Goal: Task Accomplishment & Management: Complete application form

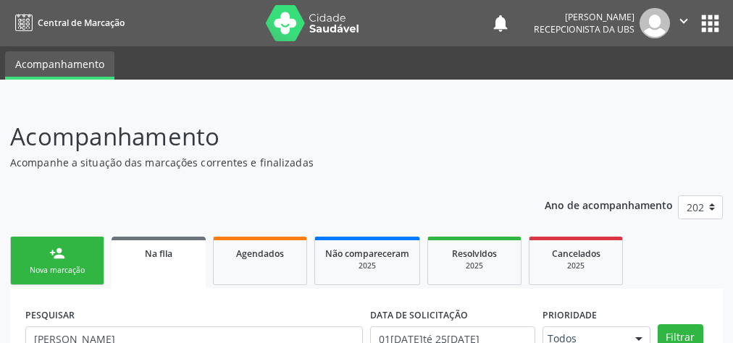
scroll to position [264, 0]
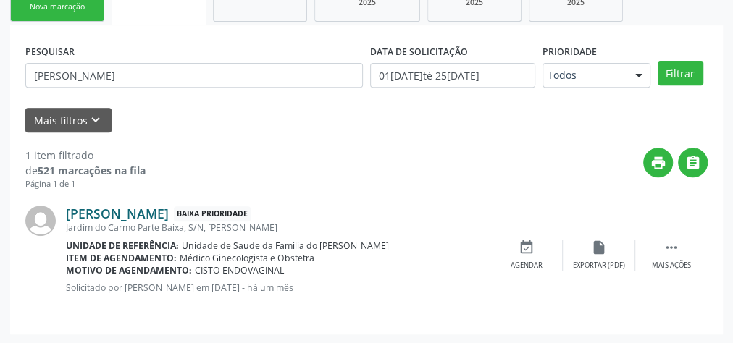
click at [169, 214] on link "[PERSON_NAME]" at bounding box center [117, 214] width 103 height 16
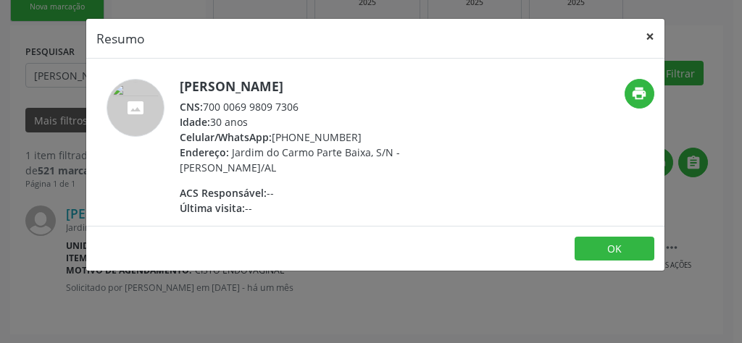
click at [653, 34] on button "×" at bounding box center [649, 36] width 29 height 35
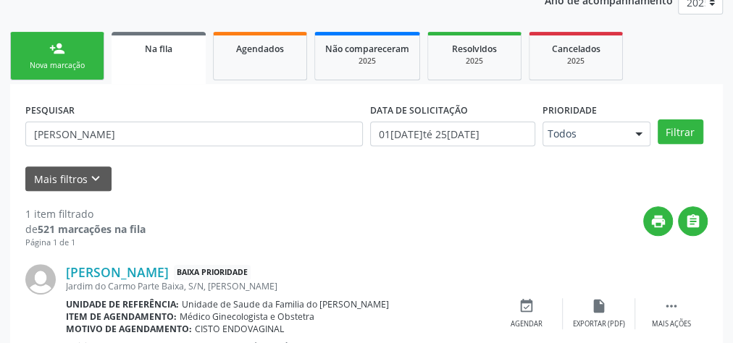
scroll to position [148, 0]
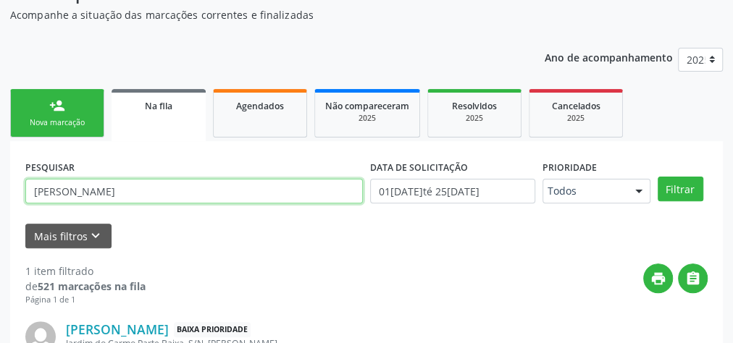
drag, startPoint x: 122, startPoint y: 195, endPoint x: 26, endPoint y: 191, distance: 96.4
click at [26, 191] on input "[PERSON_NAME]" at bounding box center [194, 191] width 338 height 25
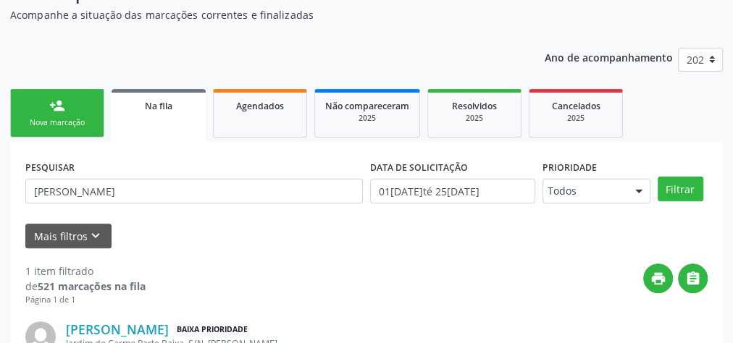
drag, startPoint x: 36, startPoint y: 191, endPoint x: 267, endPoint y: 254, distance: 238.8
click at [266, 254] on div "1 item filtrado de 521 marcações na fila Página 1 de 1 print  Maria Mayara dos…" at bounding box center [366, 341] width 682 height 187
click at [179, 115] on link "Na fila" at bounding box center [159, 115] width 94 height 52
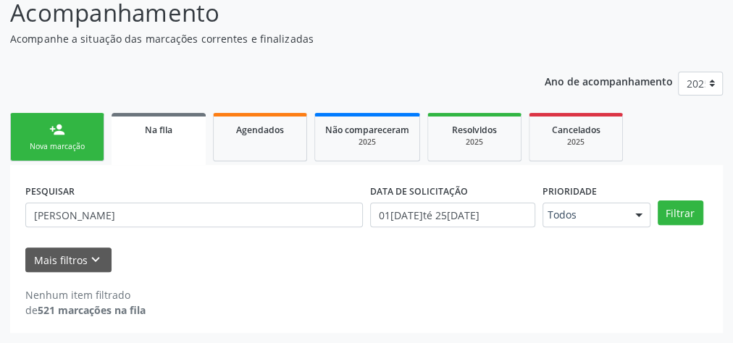
scroll to position [122, 0]
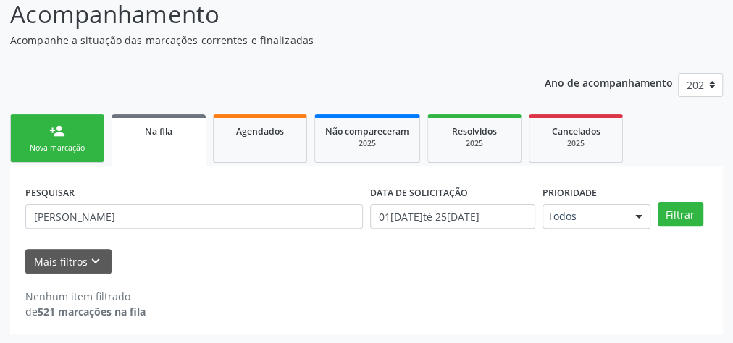
click at [61, 133] on div "person_add" at bounding box center [57, 131] width 16 height 16
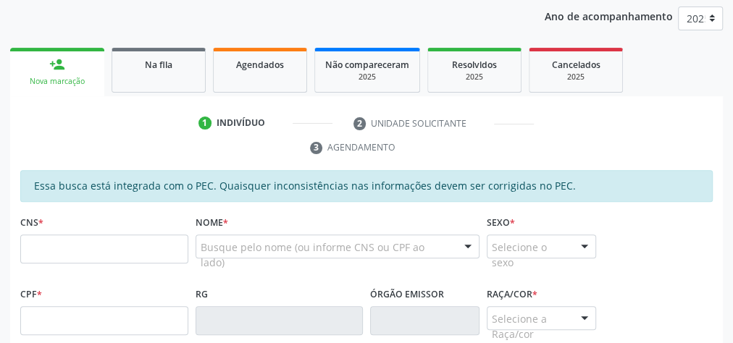
scroll to position [238, 0]
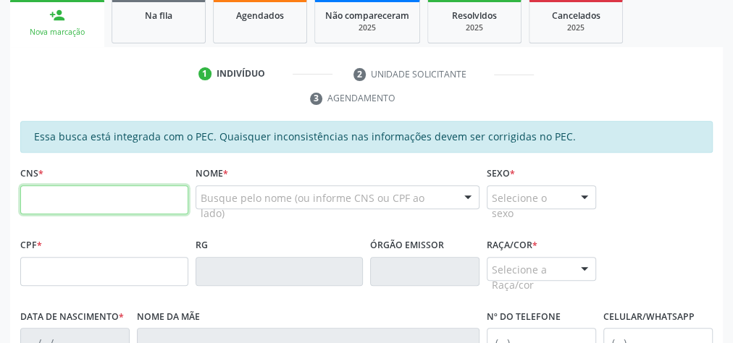
click at [112, 198] on input "text" at bounding box center [104, 199] width 168 height 29
type input "709 2002 3910 1932"
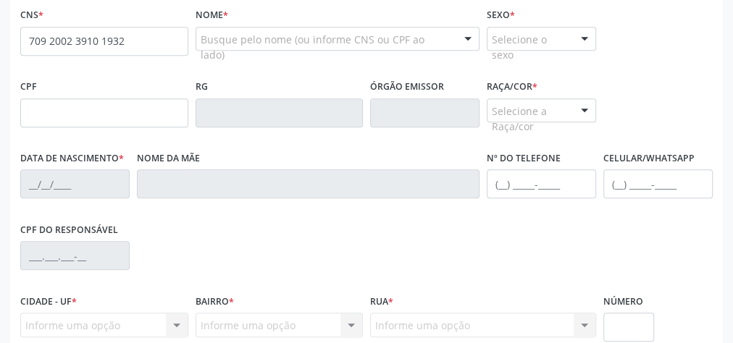
scroll to position [412, 0]
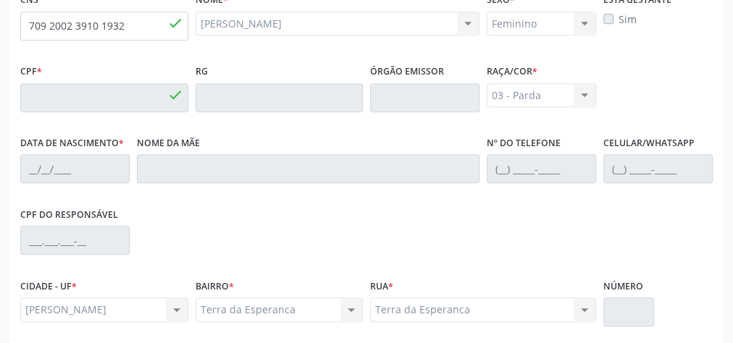
type input "725.419.464-49"
type input "18/06/1965"
type input "Maria Madalena da Silva Oliveira"
type input "(82) 9141-2247"
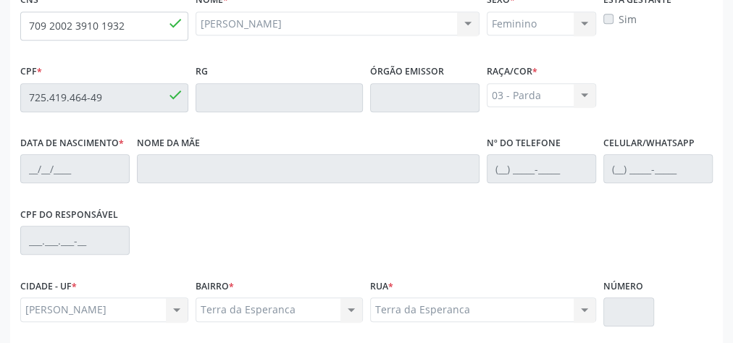
type input "17"
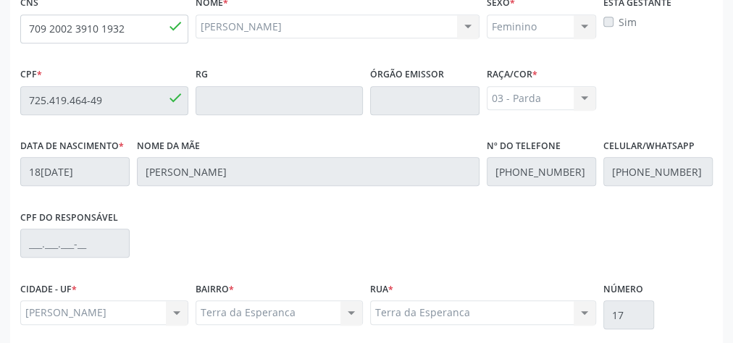
scroll to position [525, 0]
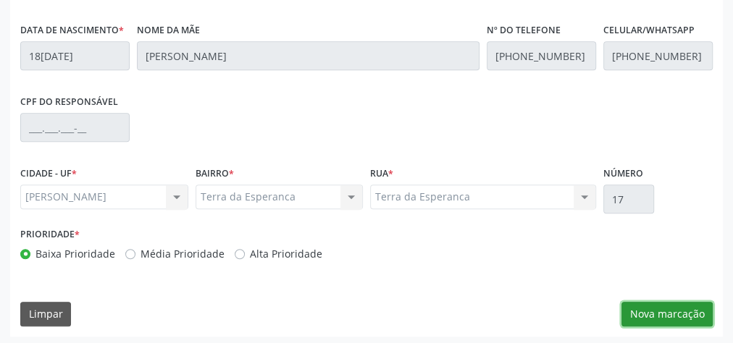
click at [668, 317] on button "Nova marcação" at bounding box center [667, 314] width 91 height 25
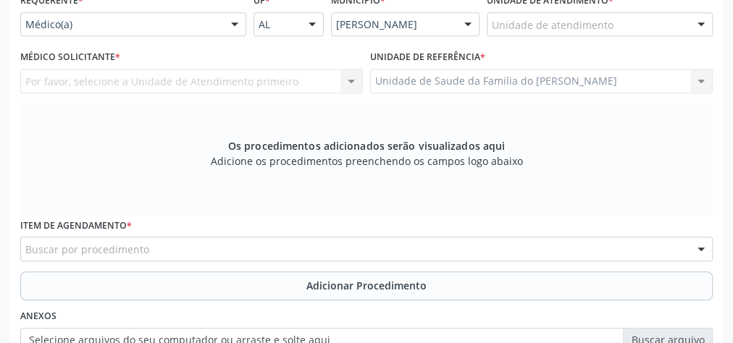
scroll to position [351, 0]
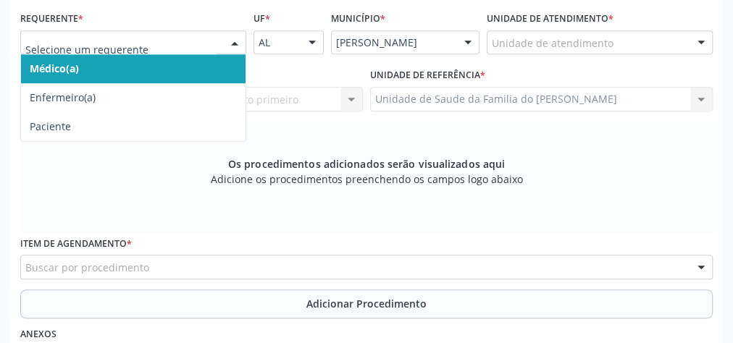
click at [235, 40] on div at bounding box center [235, 43] width 22 height 25
click at [191, 72] on span "Médico(a)" at bounding box center [133, 68] width 225 height 29
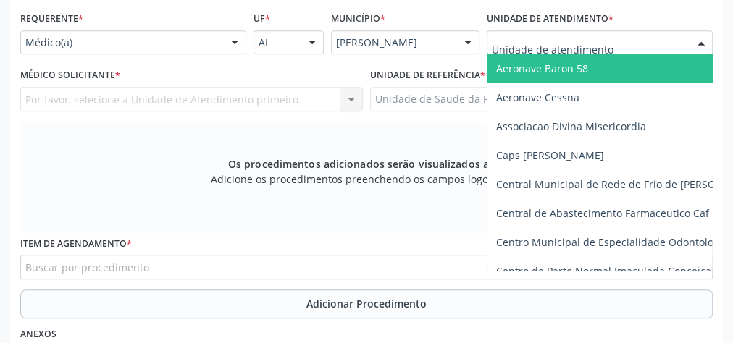
click at [624, 45] on div at bounding box center [600, 42] width 226 height 25
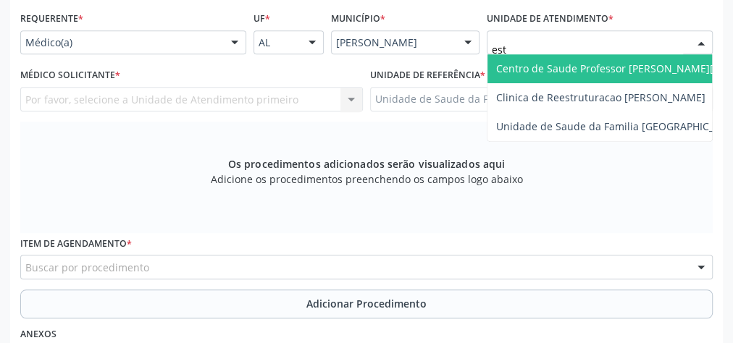
type input "esta"
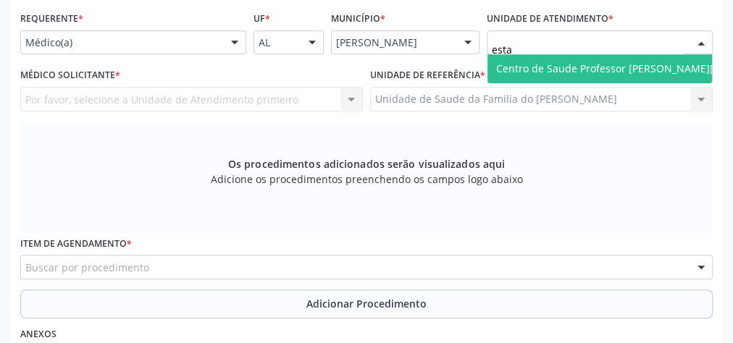
click at [628, 67] on span "Centro de Saude Professor [PERSON_NAME][GEOGRAPHIC_DATA]" at bounding box center [653, 69] width 315 height 14
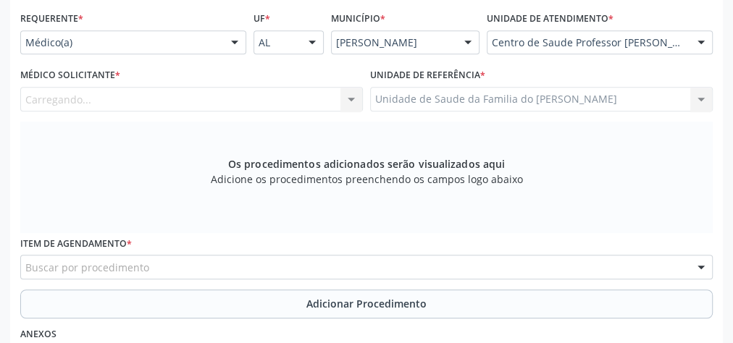
click at [349, 101] on div "Carregando... Nenhum resultado encontrado para: " " Não há nenhuma opção para s…" at bounding box center [191, 99] width 343 height 25
click at [349, 99] on div at bounding box center [351, 100] width 22 height 25
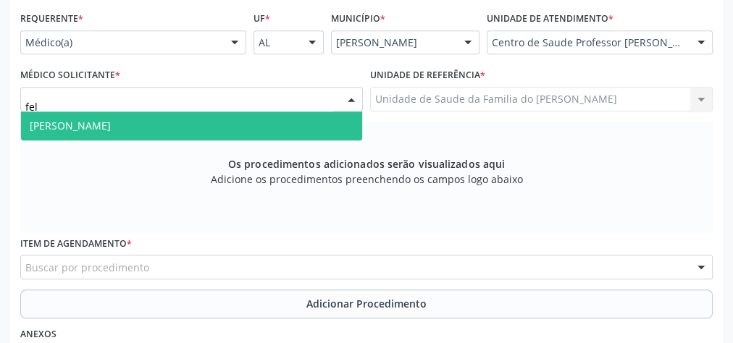
type input "feli"
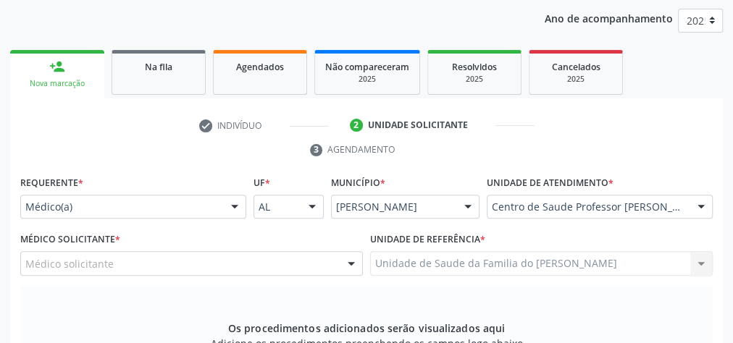
scroll to position [177, 0]
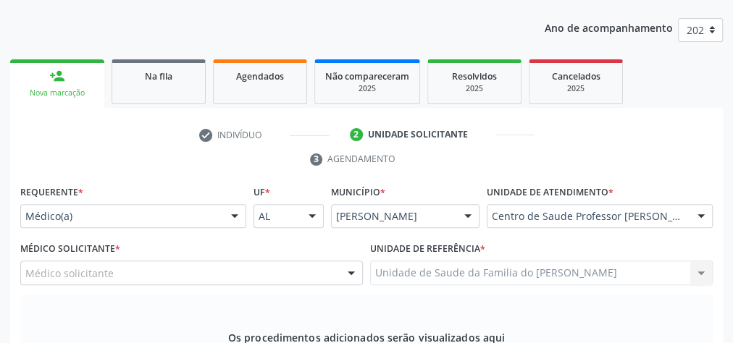
click at [75, 85] on link "person_add Nova marcação" at bounding box center [57, 83] width 94 height 49
click at [155, 85] on link "Na fila" at bounding box center [159, 81] width 94 height 45
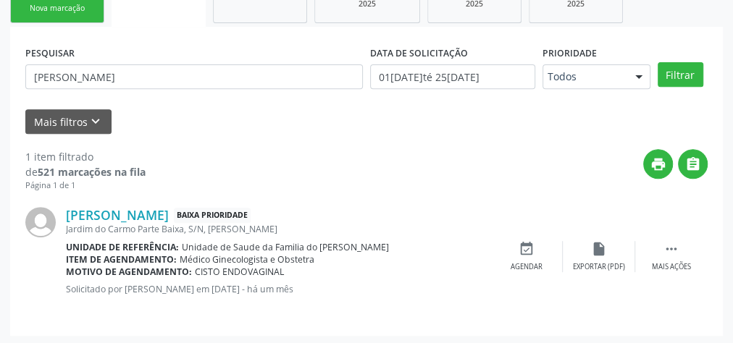
scroll to position [264, 0]
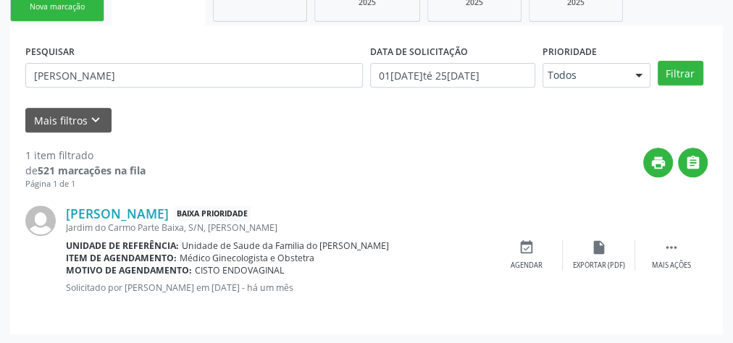
click at [60, 7] on div "Nova marcação" at bounding box center [57, 6] width 72 height 11
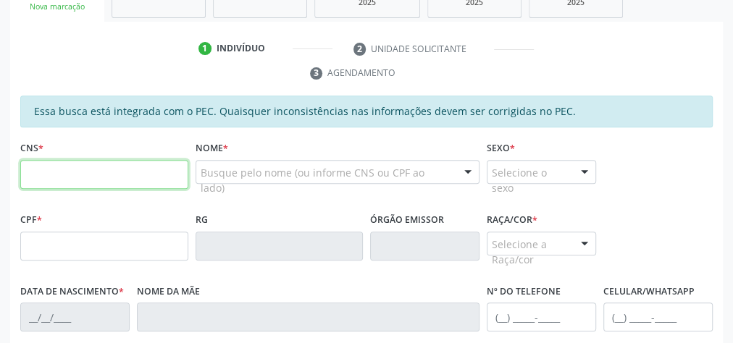
click at [123, 177] on input "text" at bounding box center [104, 174] width 168 height 29
type input "703 2006 1932 2990"
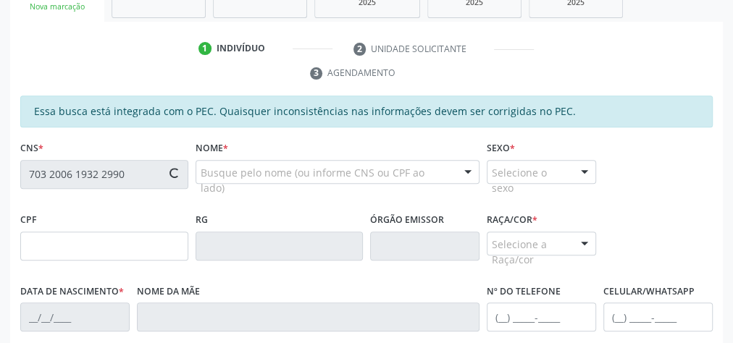
scroll to position [525, 0]
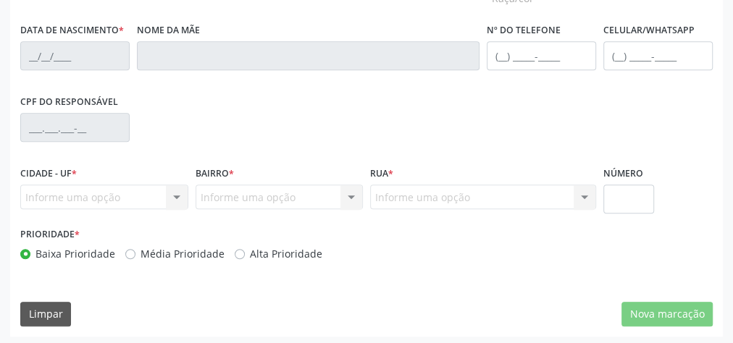
type input "125.168.354-18"
type input "02/05/2009"
type input "Francislane Conceicao Lopes Santos"
type input "(82) 99118-4792"
type input "8"
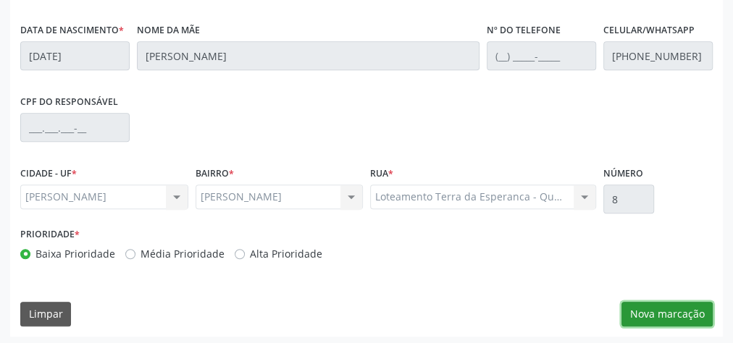
click at [669, 316] on button "Nova marcação" at bounding box center [667, 314] width 91 height 25
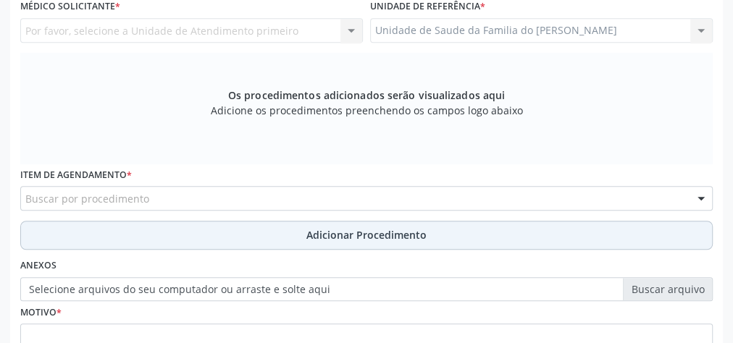
scroll to position [409, 0]
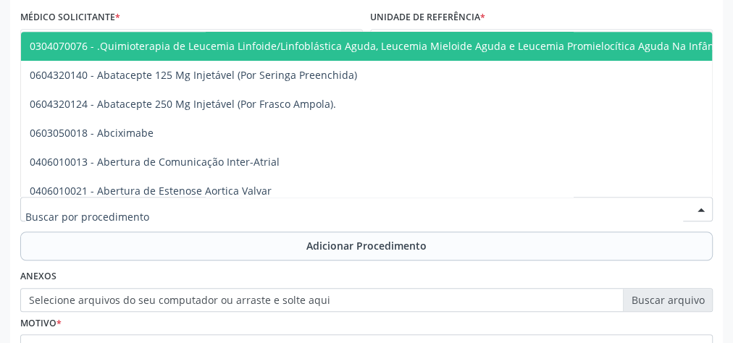
click at [283, 207] on div at bounding box center [366, 209] width 693 height 25
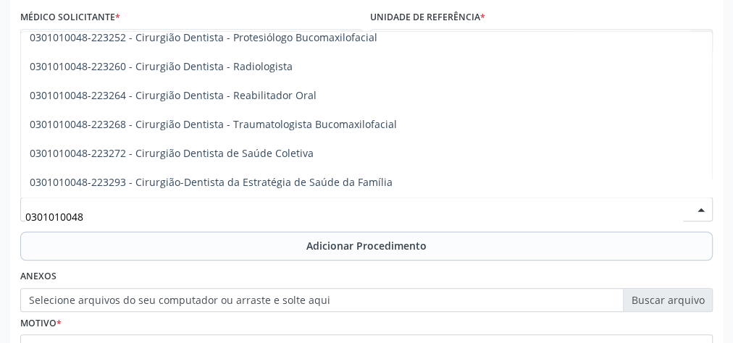
scroll to position [637, 0]
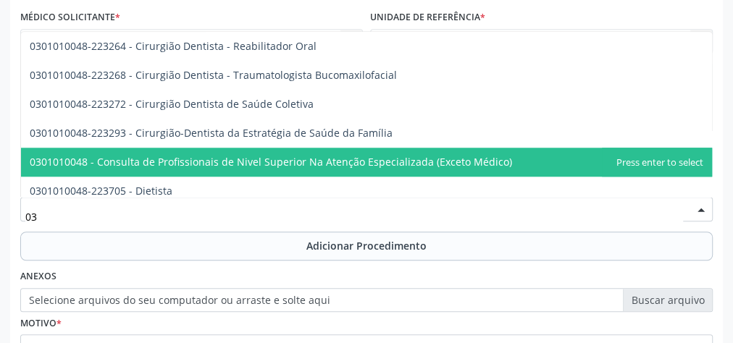
type input "0"
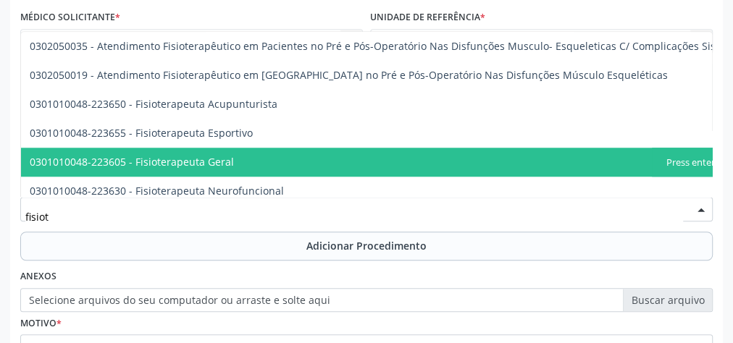
type input "fisiote"
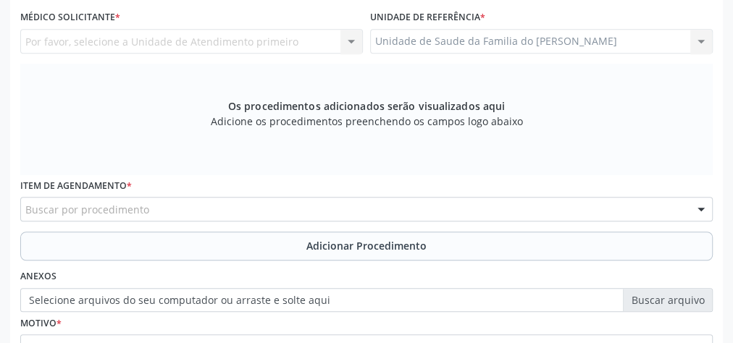
scroll to position [177, 0]
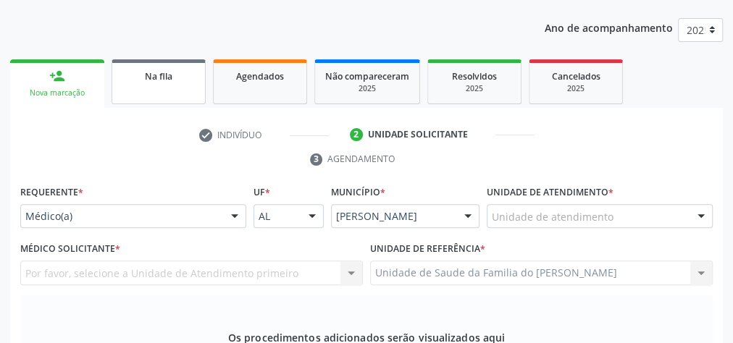
click at [134, 77] on div "Na fila" at bounding box center [158, 75] width 72 height 15
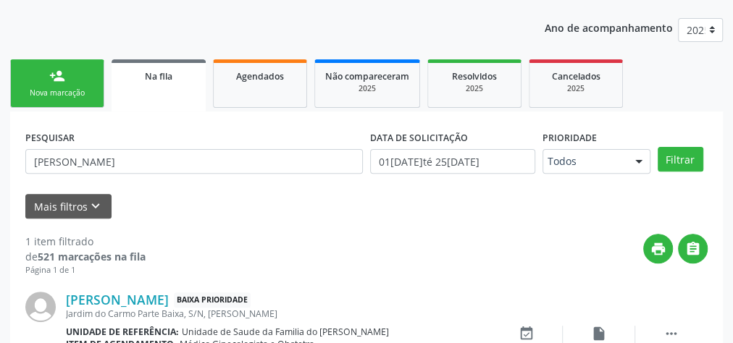
click at [64, 92] on div "Nova marcação" at bounding box center [57, 93] width 72 height 11
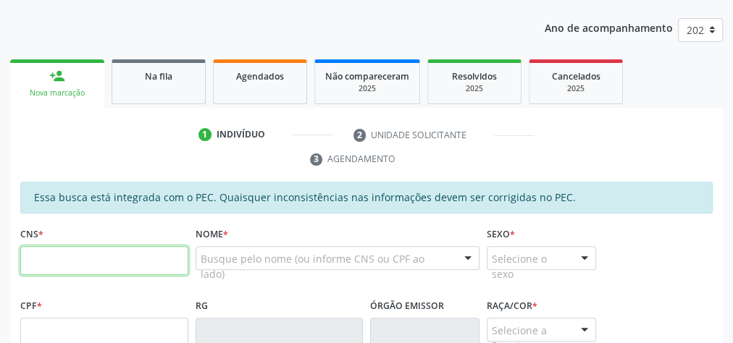
click at [94, 260] on input "text" at bounding box center [104, 260] width 168 height 29
type input "898 0027 1802 6148"
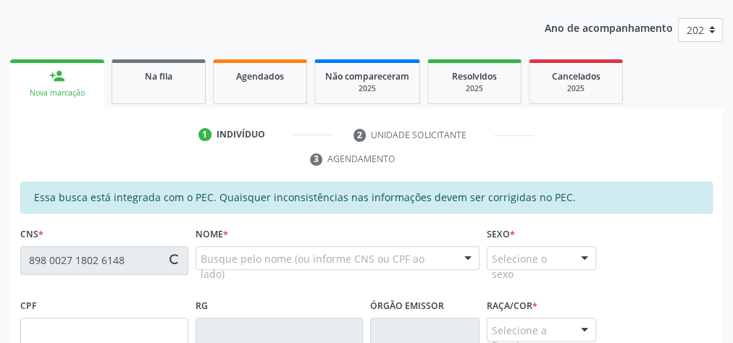
type input "23[DATE]"
type input "[PERSON_NAME]"
type input "[PHONE_NUMBER]"
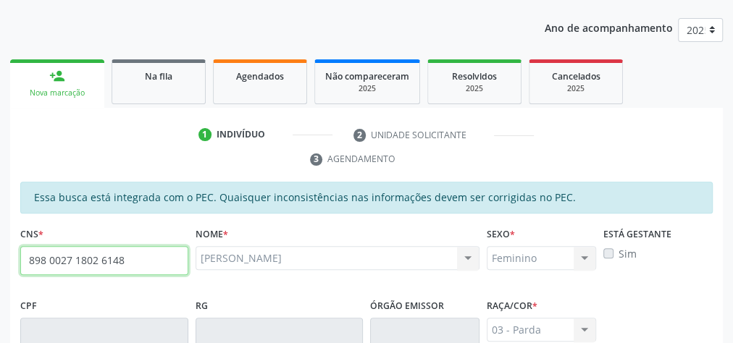
click at [80, 261] on input "898 0027 1802 6148" at bounding box center [104, 260] width 168 height 29
click at [256, 83] on link "Agendados" at bounding box center [260, 81] width 94 height 45
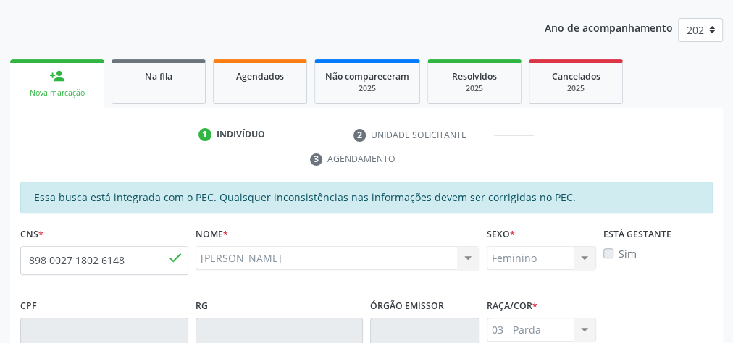
click at [168, 81] on ul "person_add Nova marcação Na fila Agendados Não compareceram 2025 Resolvidos 202…" at bounding box center [366, 82] width 713 height 52
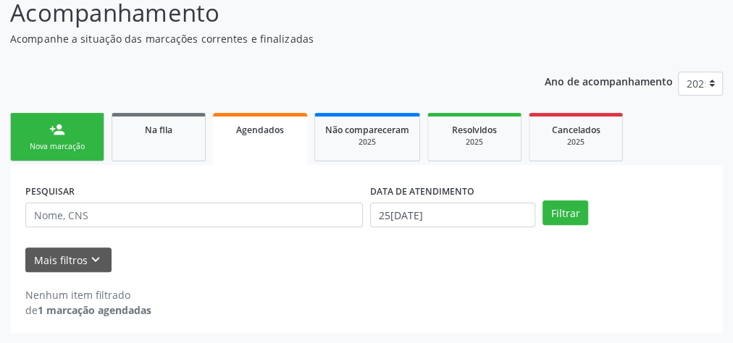
scroll to position [122, 0]
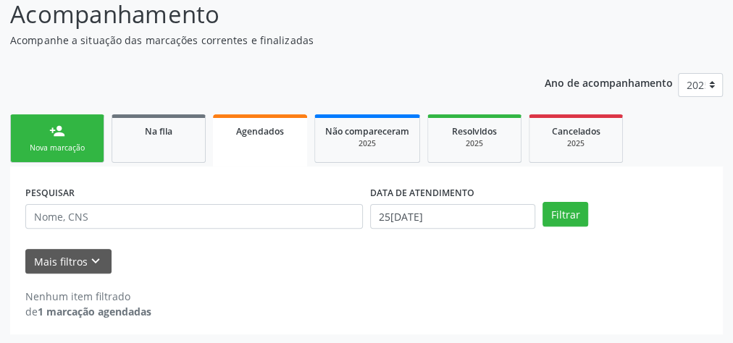
click at [47, 136] on link "person_add Nova marcação" at bounding box center [57, 138] width 94 height 49
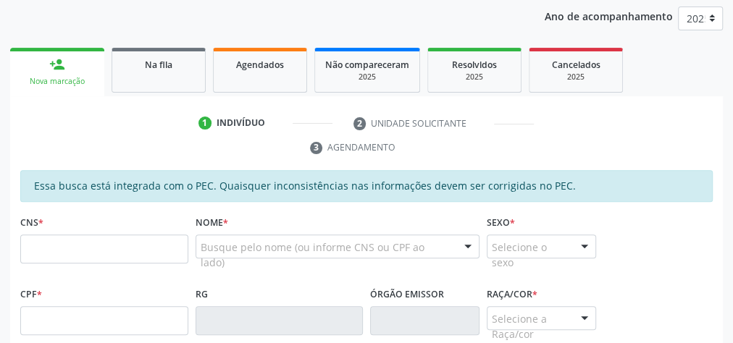
scroll to position [238, 0]
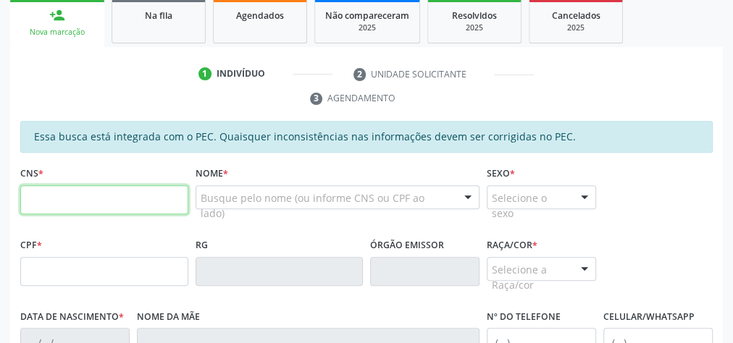
paste input "898 0027 1802 6148"
type input "898 0027 1802 6148"
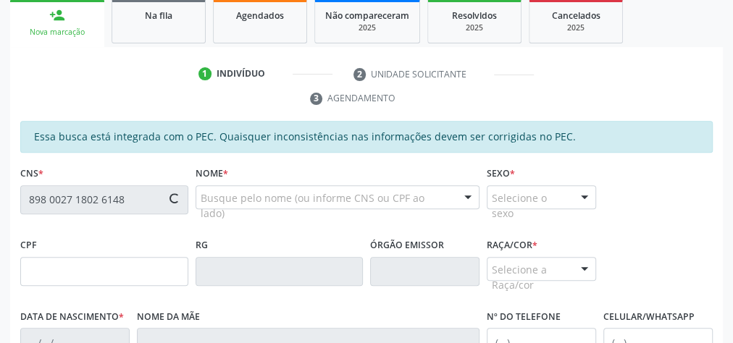
type input "23[DATE]"
type input "[PERSON_NAME]"
type input "[PHONE_NUMBER]"
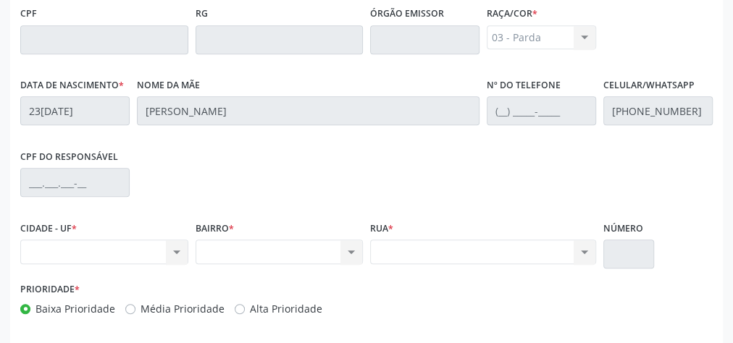
scroll to position [525, 0]
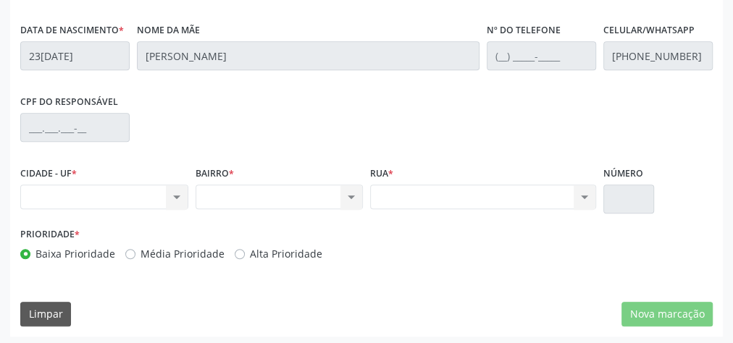
click at [177, 193] on div "Nenhum resultado encontrado para: " " Não há nenhuma opção para ser exibida." at bounding box center [104, 197] width 168 height 25
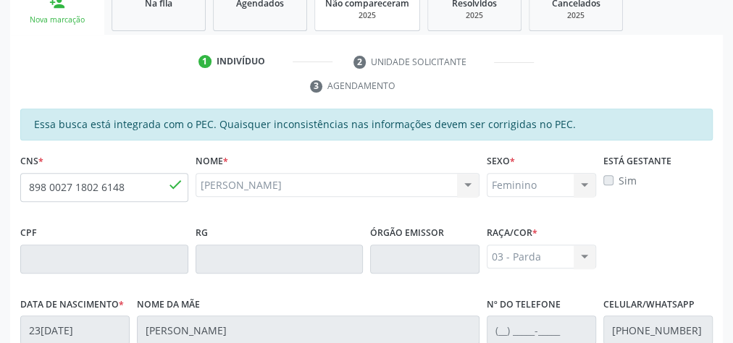
scroll to position [177, 0]
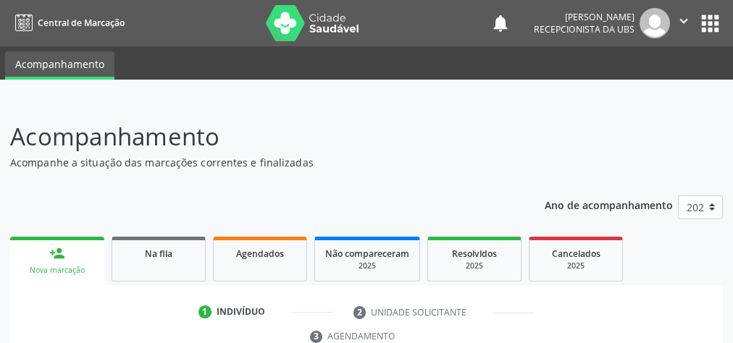
scroll to position [226, 0]
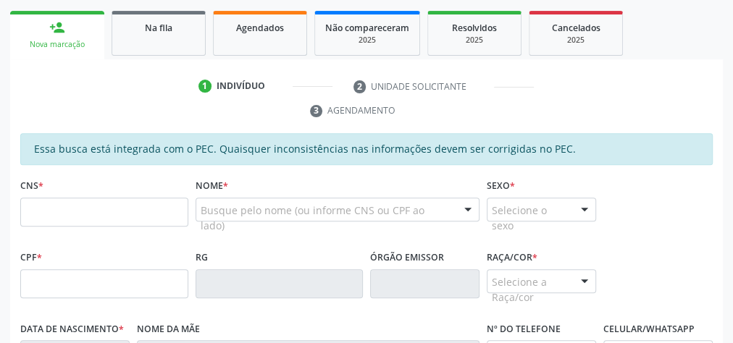
drag, startPoint x: 152, startPoint y: 211, endPoint x: 162, endPoint y: 202, distance: 13.4
type input "898 0027 1802 6148"
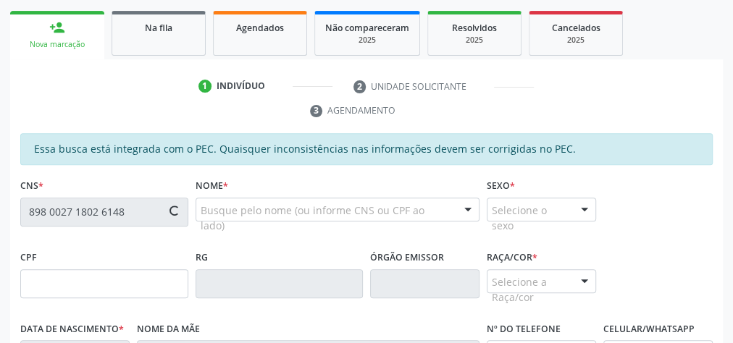
type input "23[DATE]"
type input "[PERSON_NAME]"
type input "[PHONE_NUMBER]"
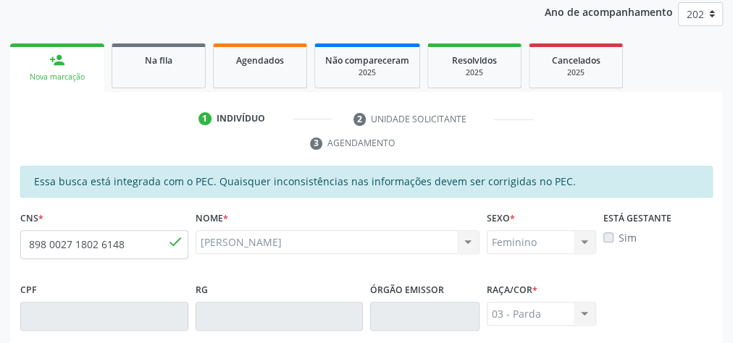
scroll to position [120, 0]
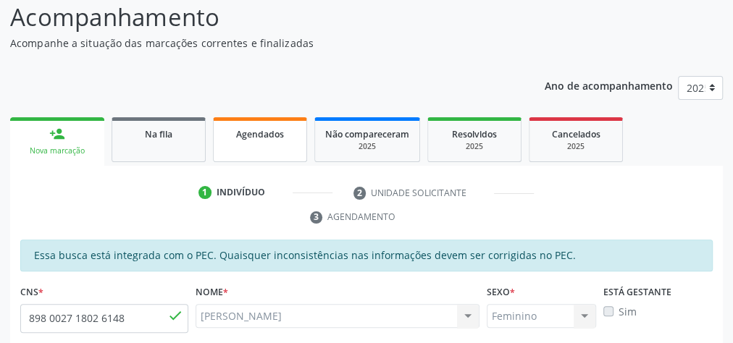
click at [278, 143] on link "Agendados" at bounding box center [260, 139] width 94 height 45
click at [176, 137] on div "Na fila" at bounding box center [158, 133] width 72 height 15
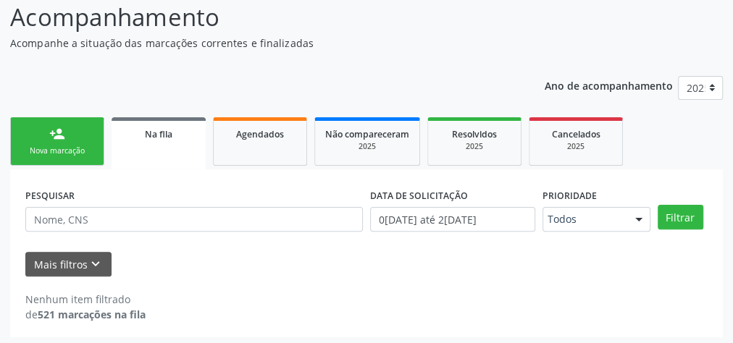
click at [151, 137] on span "Na fila" at bounding box center [159, 134] width 28 height 12
click at [66, 138] on link "person_add Nova marcação" at bounding box center [57, 141] width 94 height 49
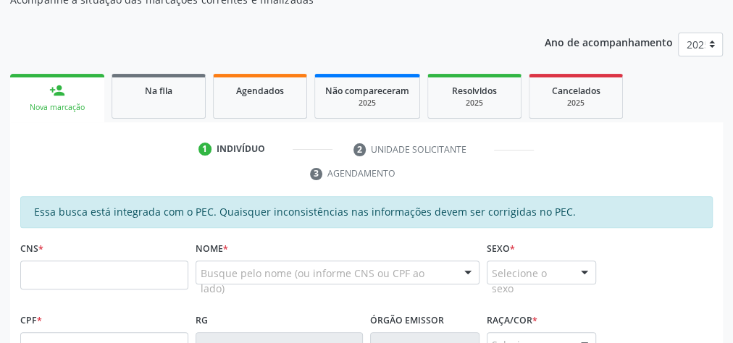
scroll to position [235, 0]
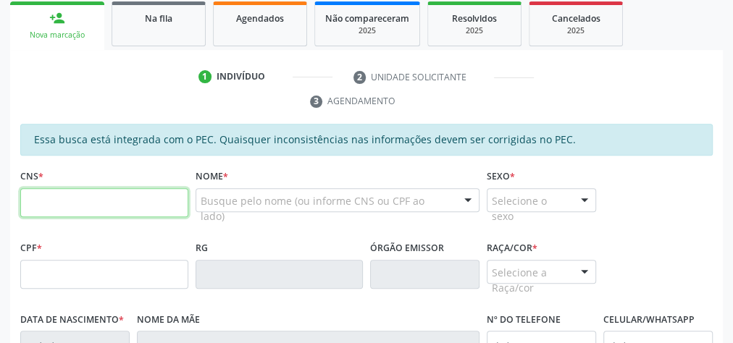
paste input "898 0027 1802 6148"
type input "898 0027 1802 6148"
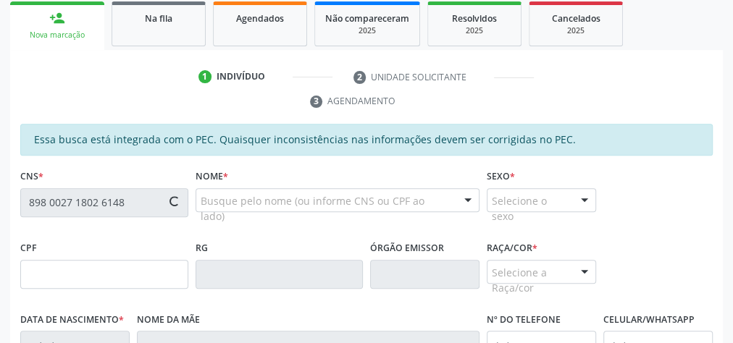
type input "23[DATE]"
type input "[PERSON_NAME]"
type input "[PHONE_NUMBER]"
type input "S/N"
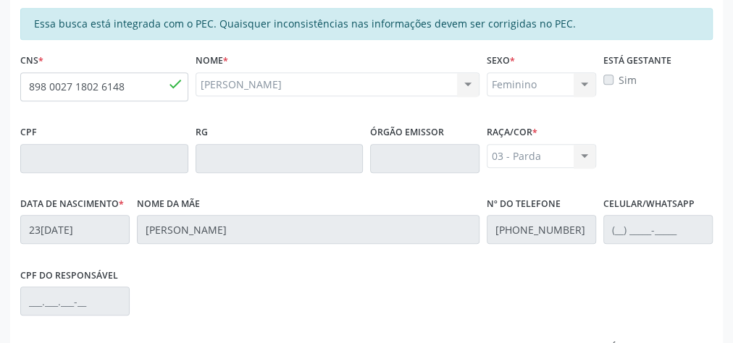
scroll to position [525, 0]
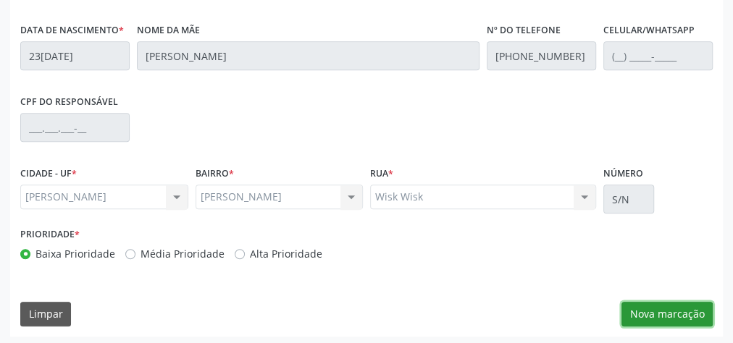
click at [659, 313] on button "Nova marcação" at bounding box center [667, 314] width 91 height 25
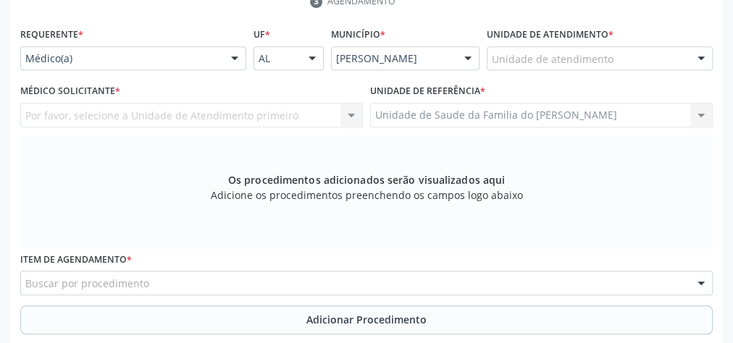
scroll to position [293, 0]
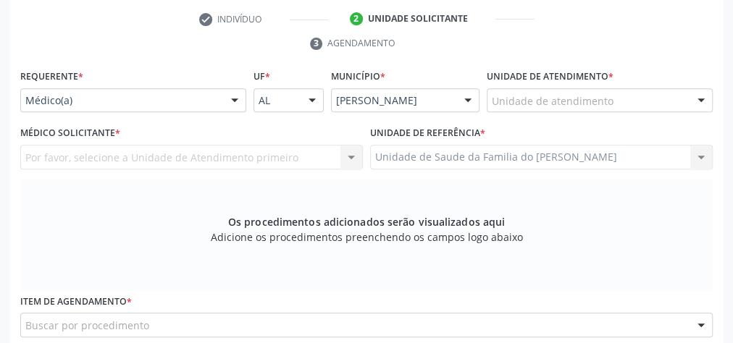
click at [230, 98] on div at bounding box center [235, 101] width 22 height 25
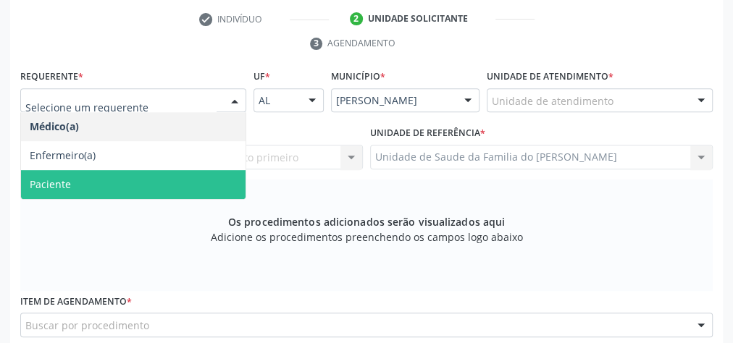
click at [176, 180] on span "Paciente" at bounding box center [133, 184] width 225 height 29
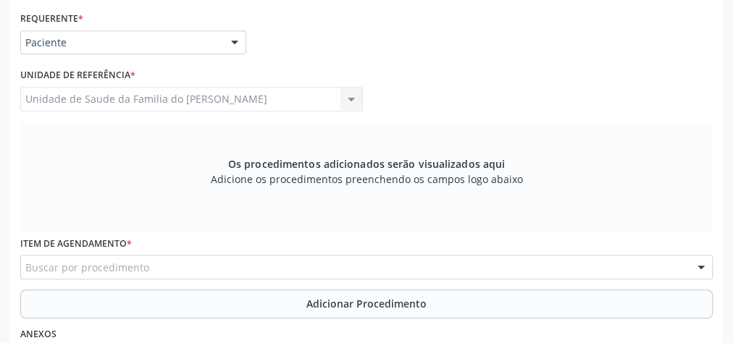
scroll to position [409, 0]
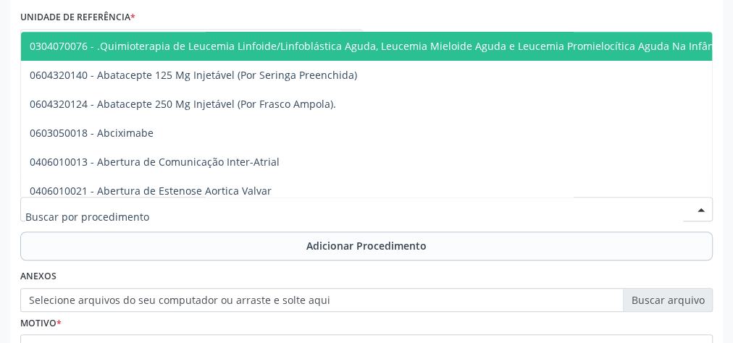
click at [175, 206] on div at bounding box center [366, 209] width 693 height 25
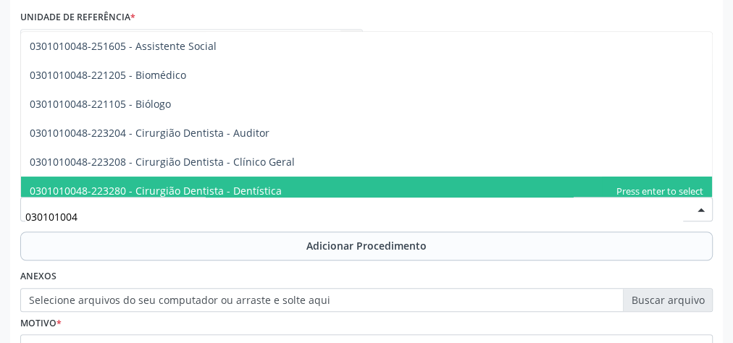
type input "0301010048"
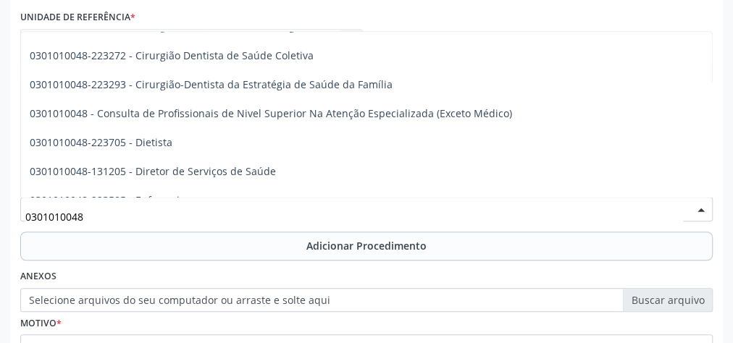
scroll to position [753, 0]
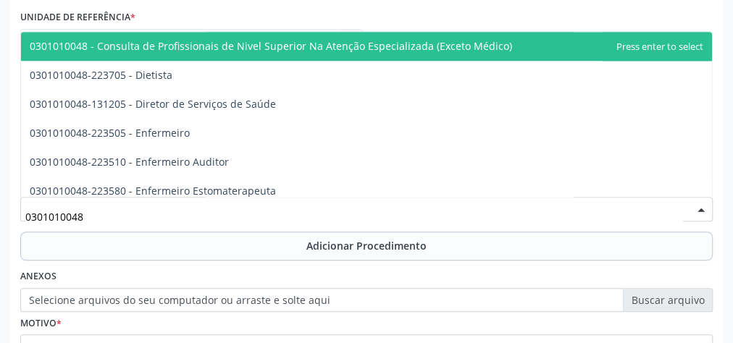
click at [328, 50] on span "0301010048 - Consulta de Profissionais de Nivel Superior Na Atenção Especializa…" at bounding box center [271, 46] width 482 height 14
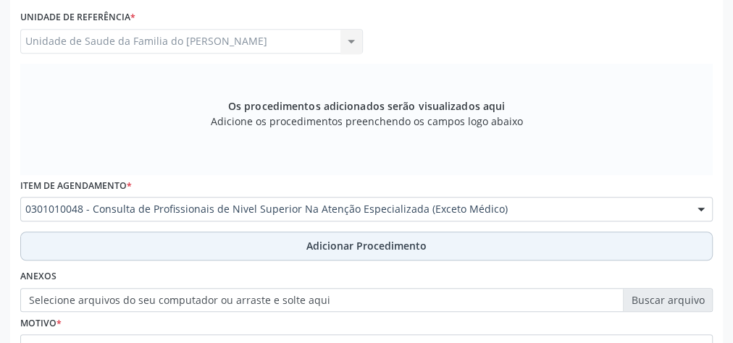
click at [316, 233] on button "Adicionar Procedimento" at bounding box center [366, 246] width 693 height 29
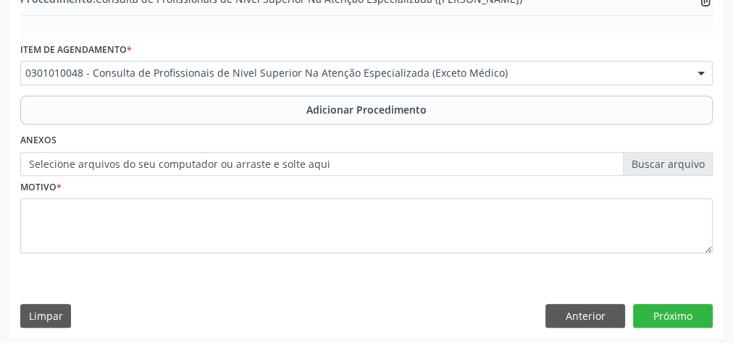
scroll to position [493, 0]
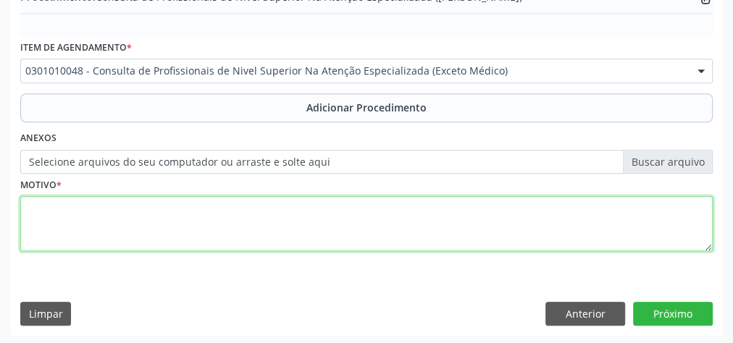
click at [180, 224] on textarea at bounding box center [366, 223] width 693 height 55
type textarea "CEO ( RX )"
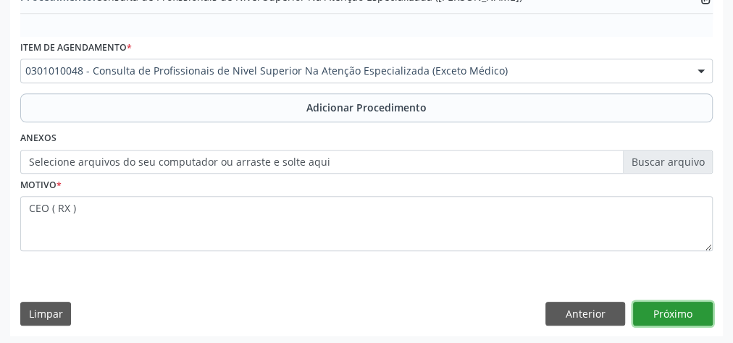
click at [683, 310] on button "Próximo" at bounding box center [673, 314] width 80 height 25
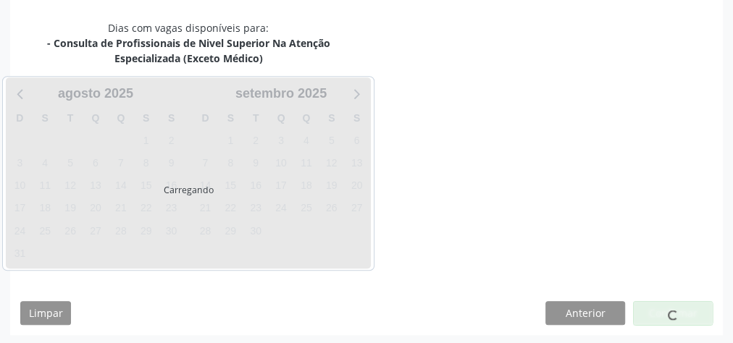
scroll to position [399, 0]
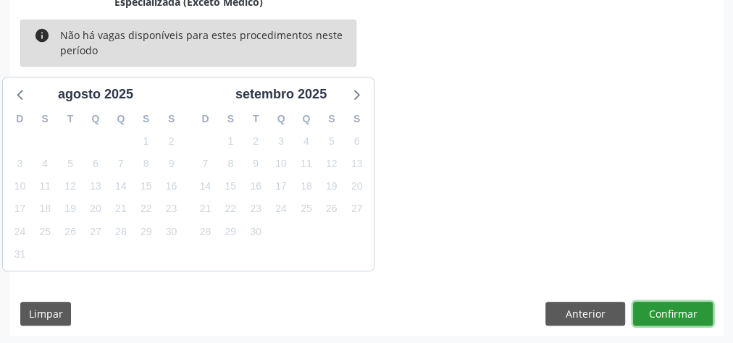
click at [686, 312] on button "Confirmar" at bounding box center [673, 314] width 80 height 25
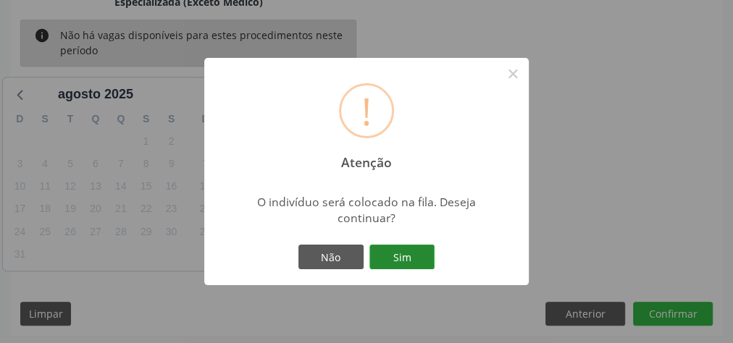
click at [391, 261] on button "Sim" at bounding box center [401, 257] width 65 height 25
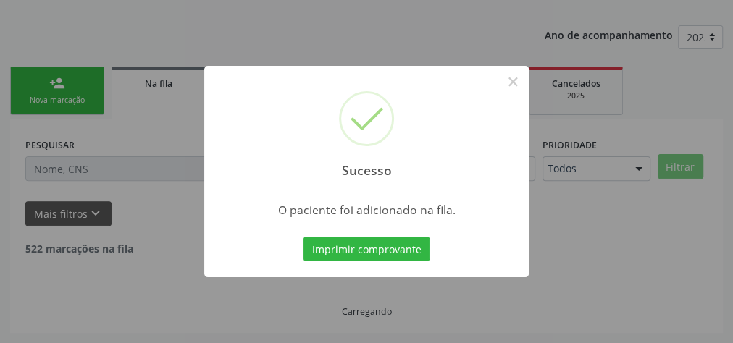
scroll to position [154, 0]
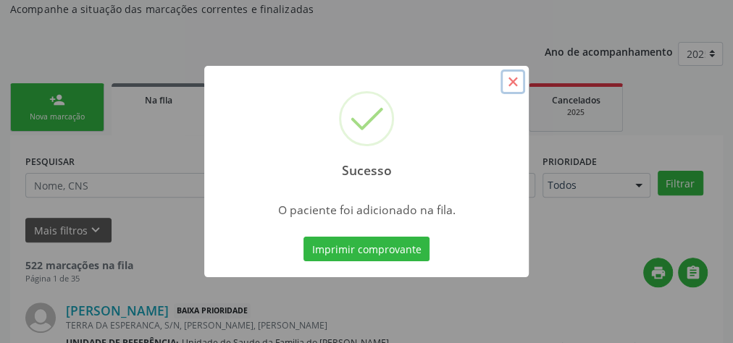
click at [516, 79] on button "×" at bounding box center [513, 82] width 25 height 25
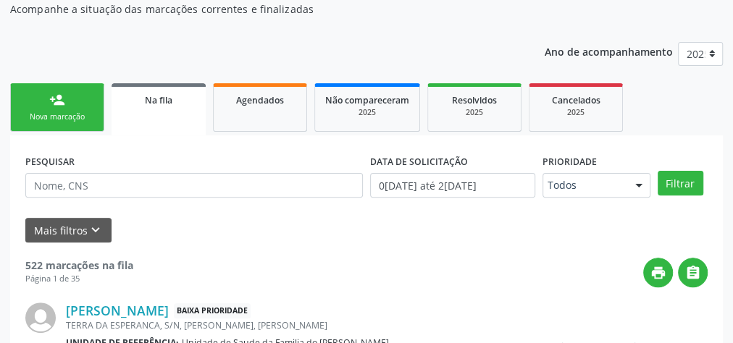
click at [62, 107] on link "person_add Nova marcação" at bounding box center [57, 107] width 94 height 49
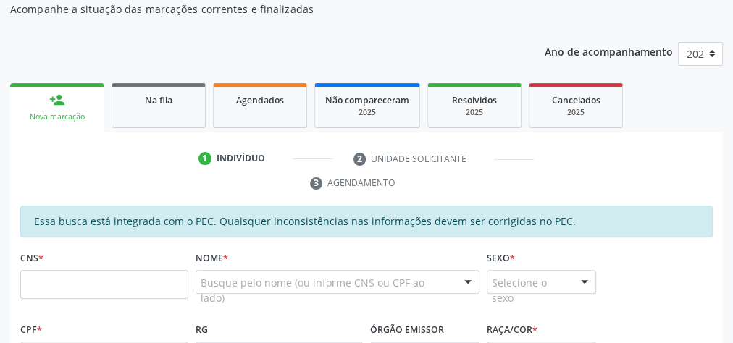
scroll to position [269, 0]
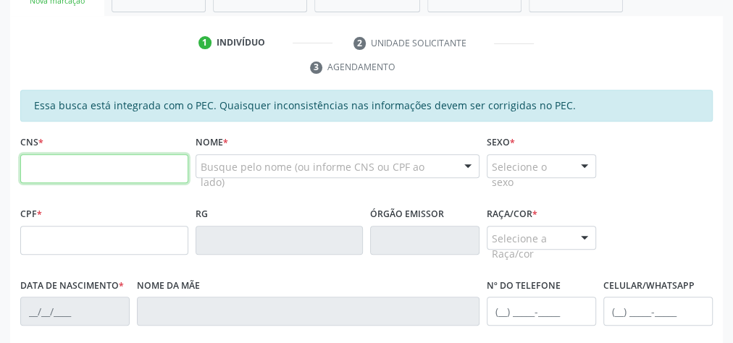
click at [89, 165] on input "text" at bounding box center [104, 168] width 168 height 29
type input "700 5083 4235 5357"
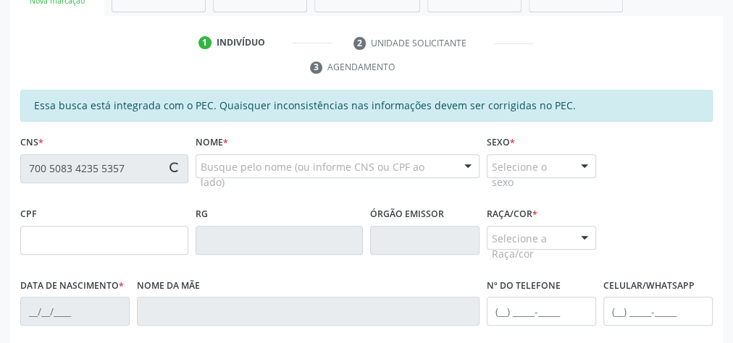
type input "062.954.074-80"
type input "3[DATE]"
type input "[PERSON_NAME]"
type input "[PHONE_NUMBER]"
type input "6"
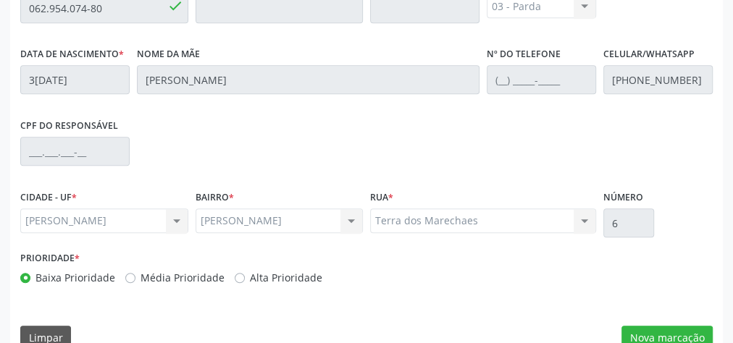
scroll to position [525, 0]
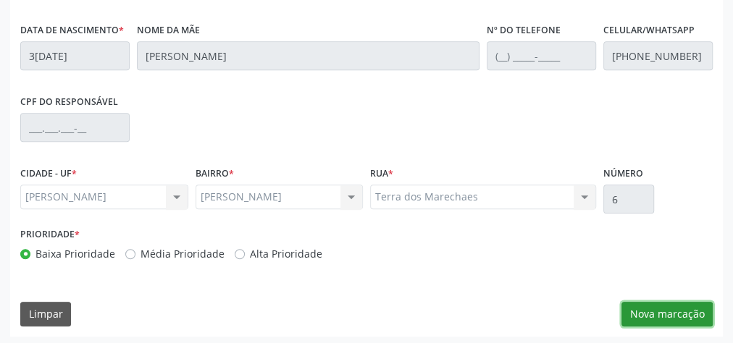
click at [663, 310] on button "Nova marcação" at bounding box center [667, 314] width 91 height 25
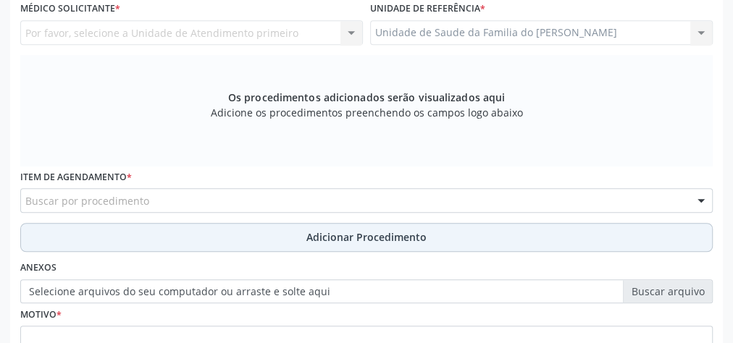
scroll to position [351, 0]
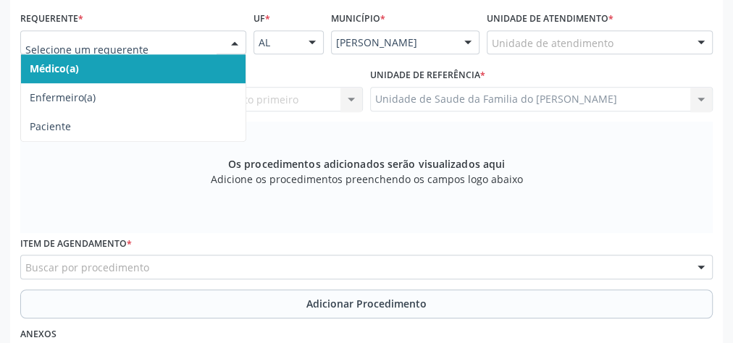
click at [232, 39] on div at bounding box center [235, 43] width 22 height 25
click at [194, 55] on span "Médico(a)" at bounding box center [133, 68] width 225 height 29
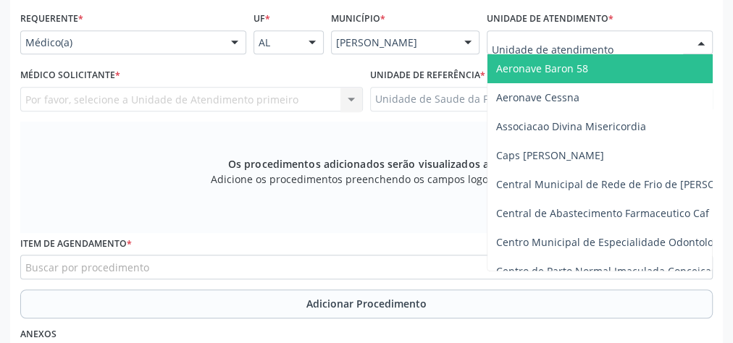
type input "J"
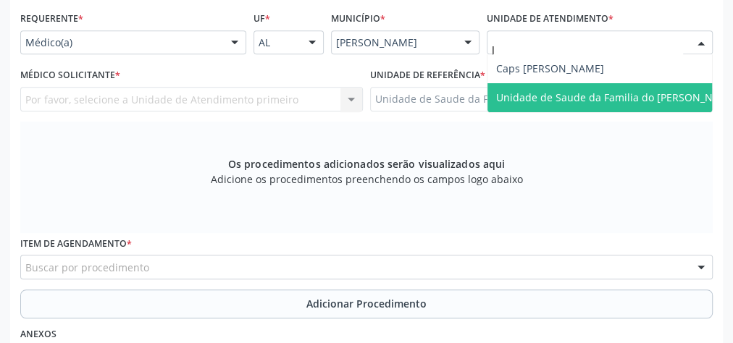
click at [560, 88] on span "Unidade de Saude da Familia do [PERSON_NAME]" at bounding box center [617, 97] width 259 height 29
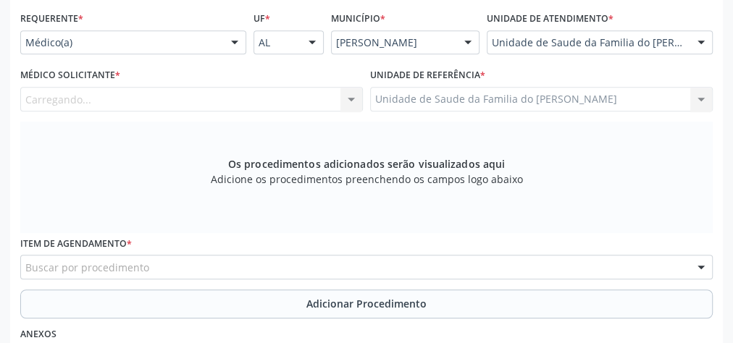
click at [351, 100] on div "Carregando... Nenhum resultado encontrado para: " " Não há nenhuma opção para s…" at bounding box center [191, 99] width 343 height 25
click at [351, 100] on div at bounding box center [351, 100] width 22 height 25
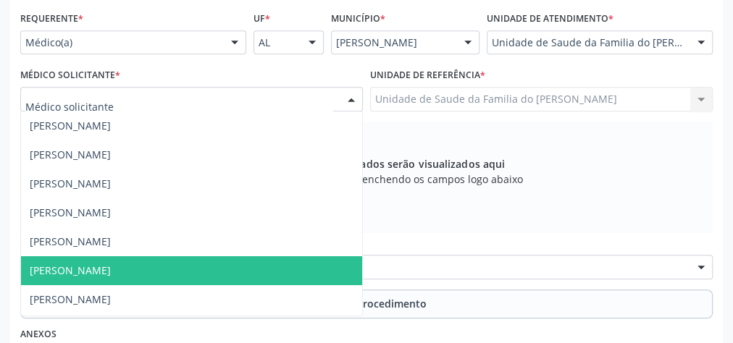
click at [210, 272] on span "[PERSON_NAME]" at bounding box center [191, 270] width 341 height 29
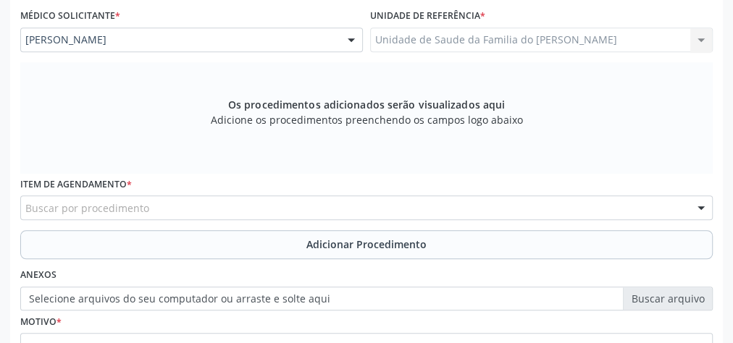
scroll to position [467, 0]
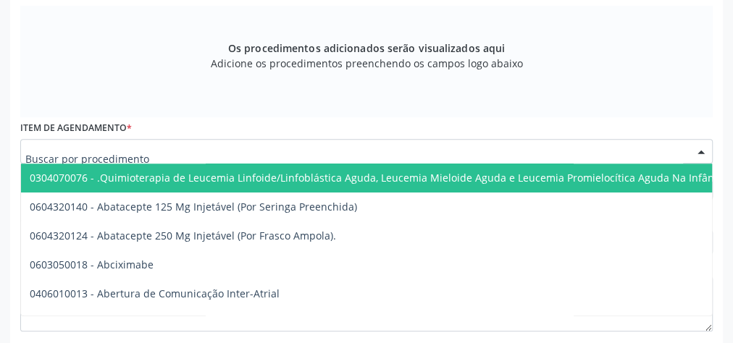
click at [217, 146] on div at bounding box center [366, 151] width 693 height 25
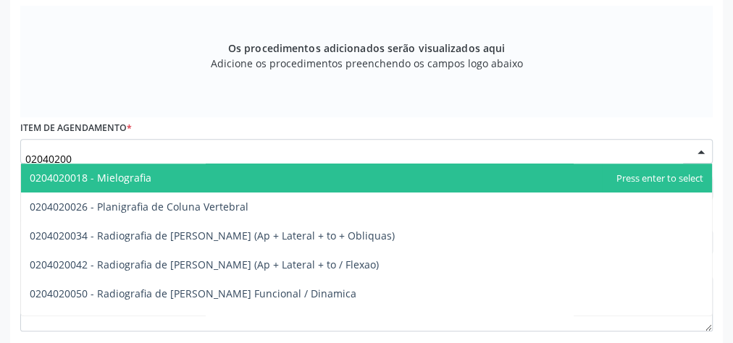
type input "020402006"
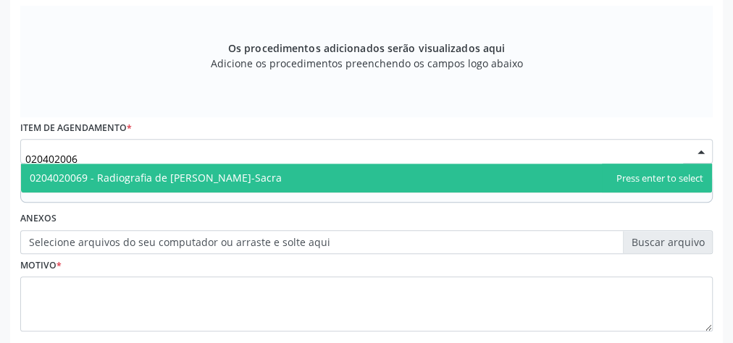
click at [214, 177] on span "0204020069 - Radiografia de [PERSON_NAME]-Sacra" at bounding box center [156, 178] width 252 height 14
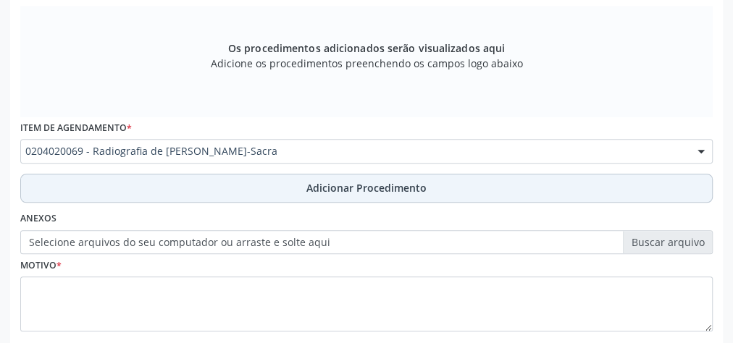
click at [214, 188] on button "Adicionar Procedimento" at bounding box center [366, 188] width 693 height 29
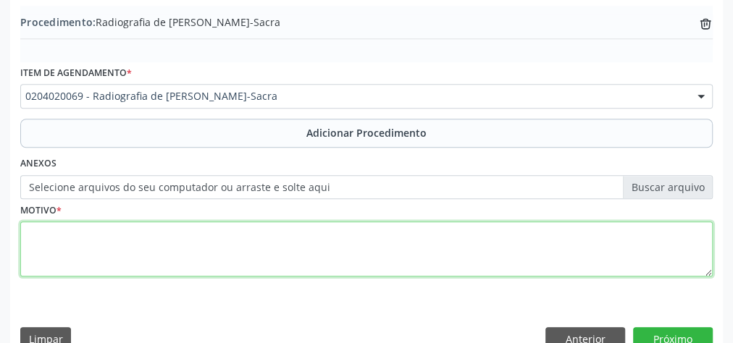
click at [200, 254] on textarea at bounding box center [366, 249] width 693 height 55
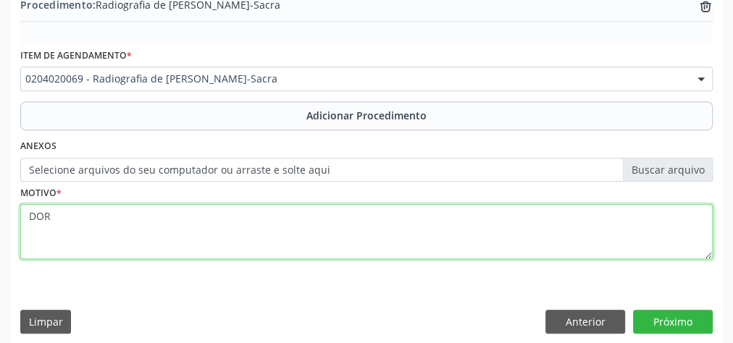
scroll to position [493, 0]
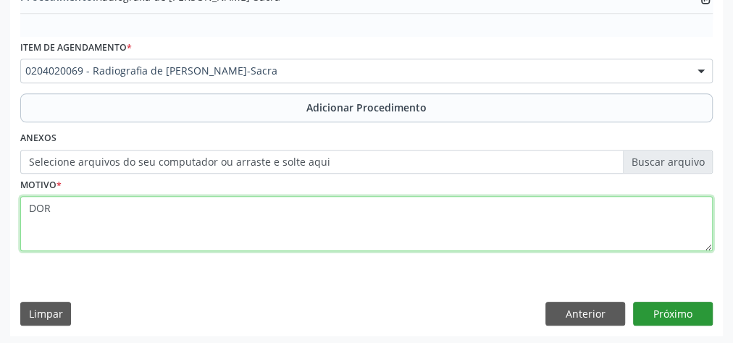
type textarea "DOR"
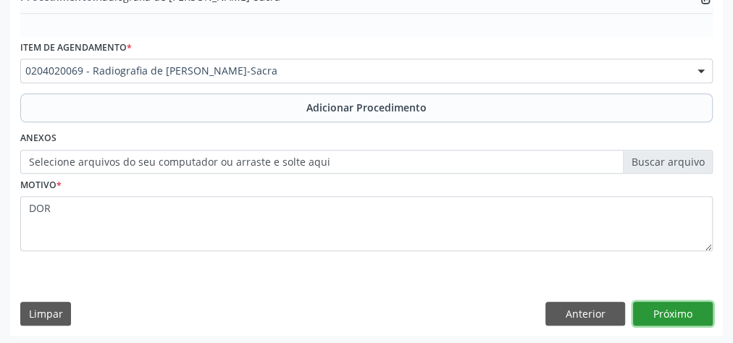
click at [677, 313] on button "Próximo" at bounding box center [673, 314] width 80 height 25
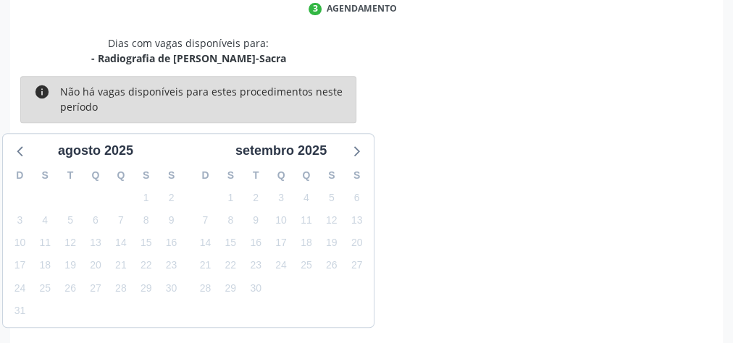
scroll to position [384, 0]
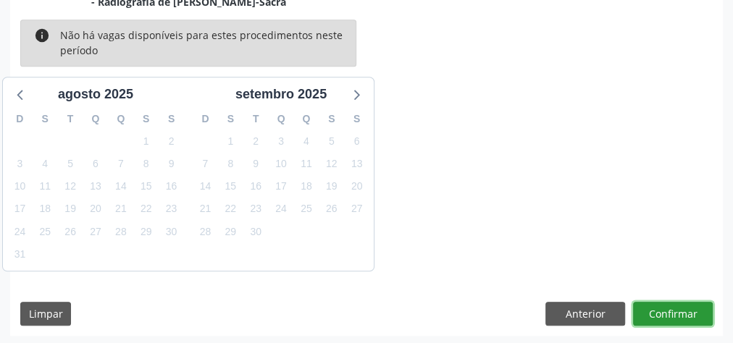
click at [677, 313] on button "Confirmar" at bounding box center [673, 314] width 80 height 25
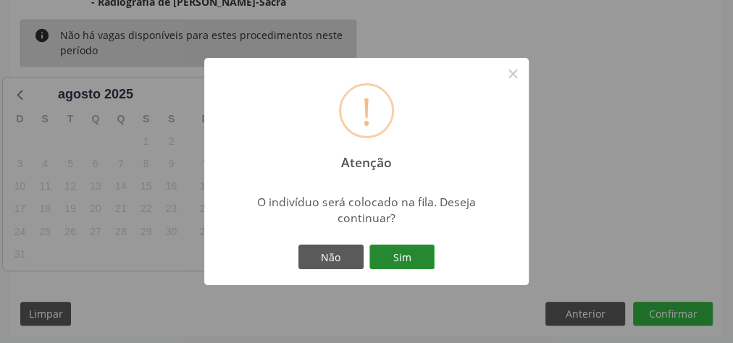
click at [406, 253] on button "Sim" at bounding box center [401, 257] width 65 height 25
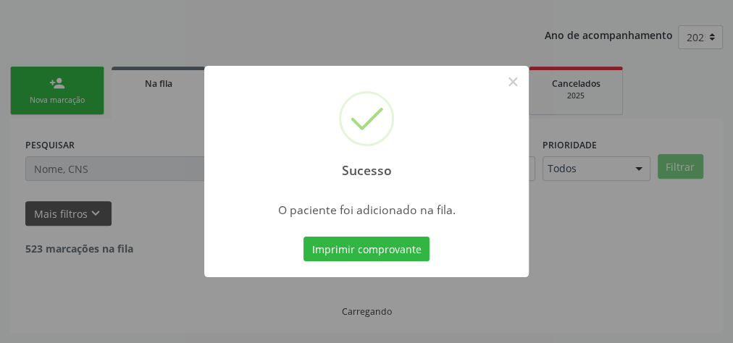
scroll to position [154, 0]
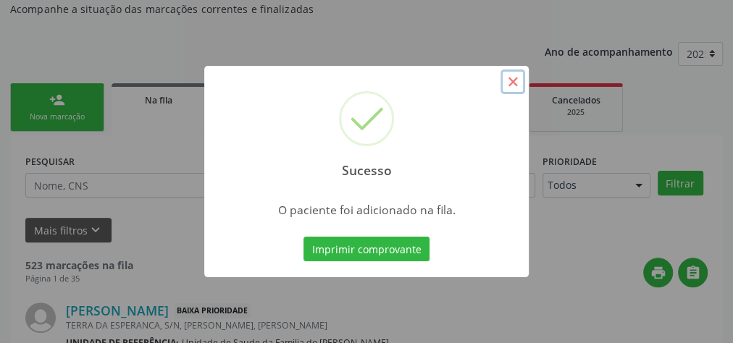
click at [514, 82] on button "×" at bounding box center [513, 82] width 25 height 25
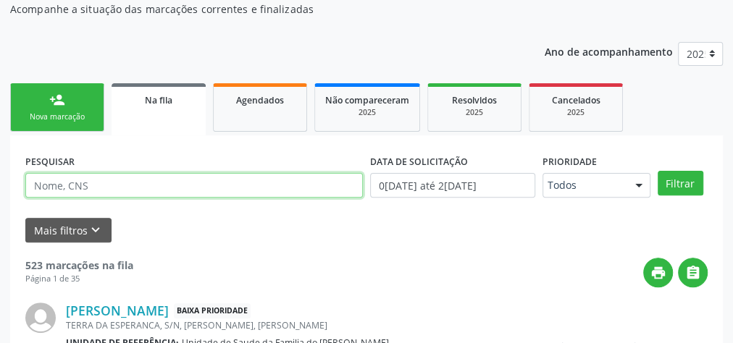
click at [212, 180] on input "text" at bounding box center [194, 185] width 338 height 25
type input "[PERSON_NAME]"
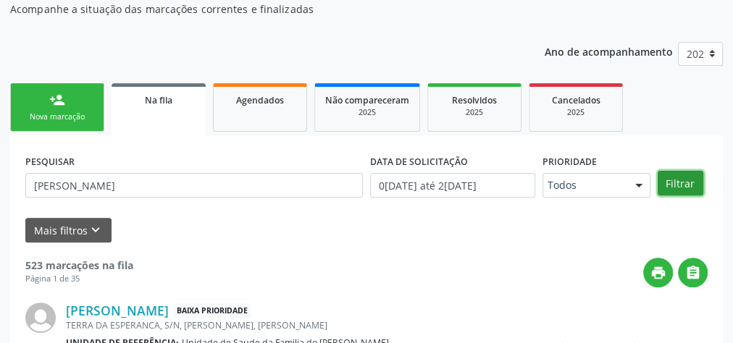
click at [670, 188] on button "Filtrar" at bounding box center [681, 183] width 46 height 25
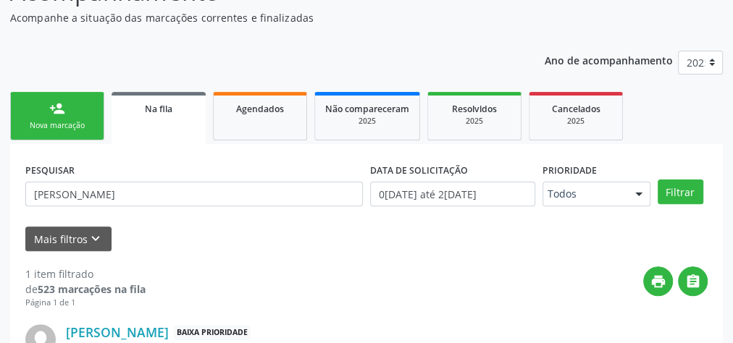
scroll to position [32, 0]
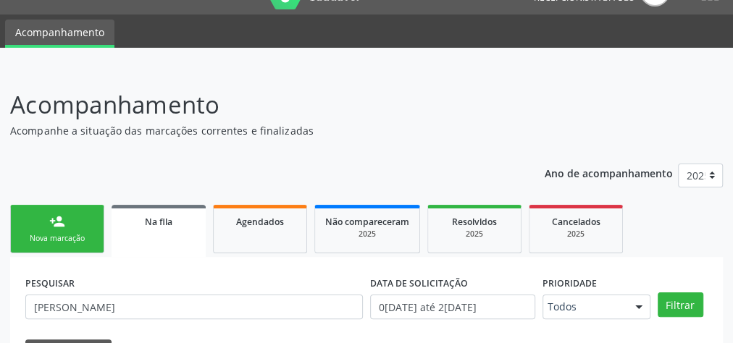
click at [49, 229] on link "person_add Nova marcação" at bounding box center [57, 229] width 94 height 49
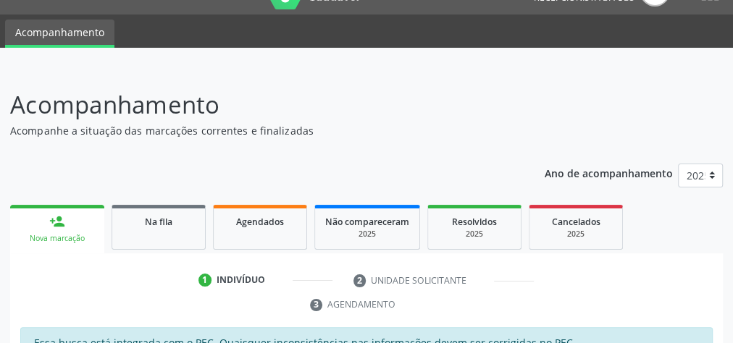
scroll to position [206, 0]
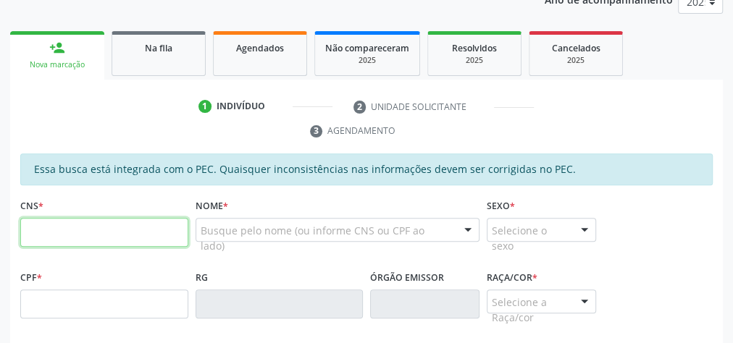
click at [71, 226] on input "text" at bounding box center [104, 232] width 168 height 29
type input "707 8016 9114 1512"
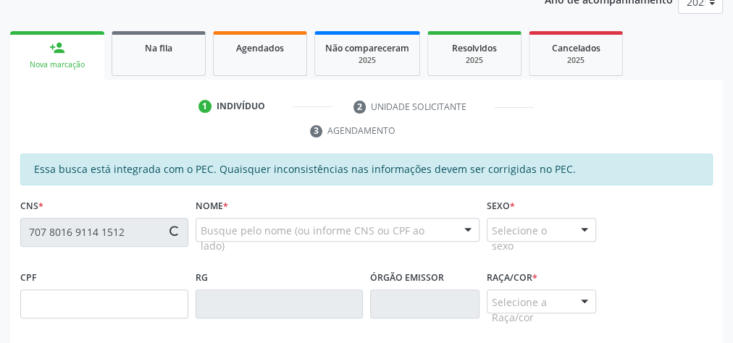
type input "058.740.474-41"
type input "17[DATE]"
type input "[PERSON_NAME]"
type input "[PHONE_NUMBER]"
type input "2"
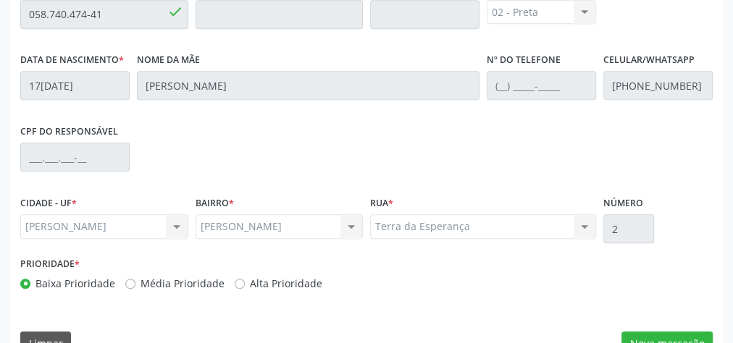
scroll to position [525, 0]
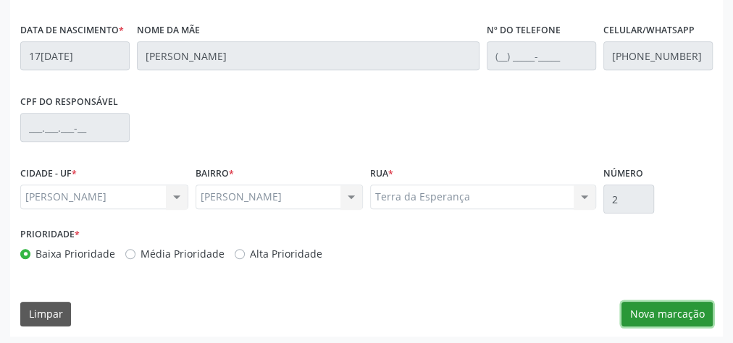
click at [672, 308] on button "Nova marcação" at bounding box center [667, 314] width 91 height 25
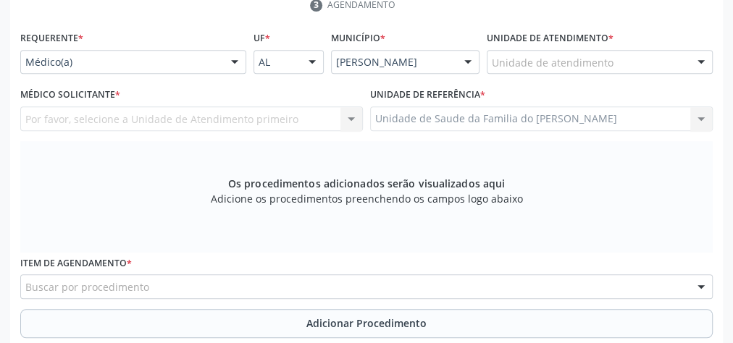
scroll to position [293, 0]
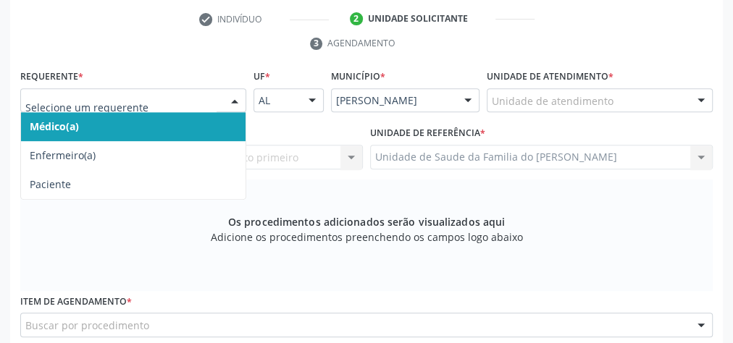
click at [230, 104] on div at bounding box center [235, 101] width 22 height 25
click at [186, 126] on span "Médico(a)" at bounding box center [133, 126] width 225 height 29
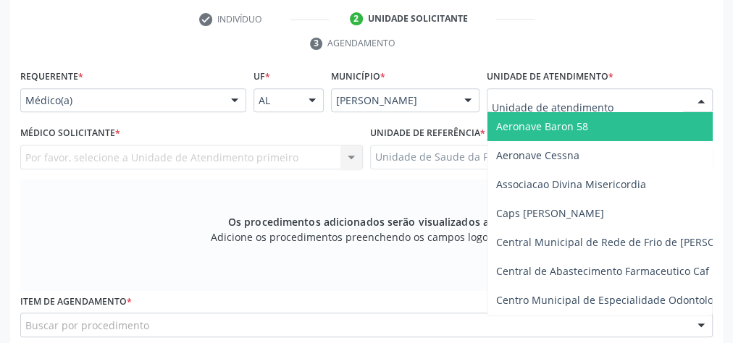
type input "J"
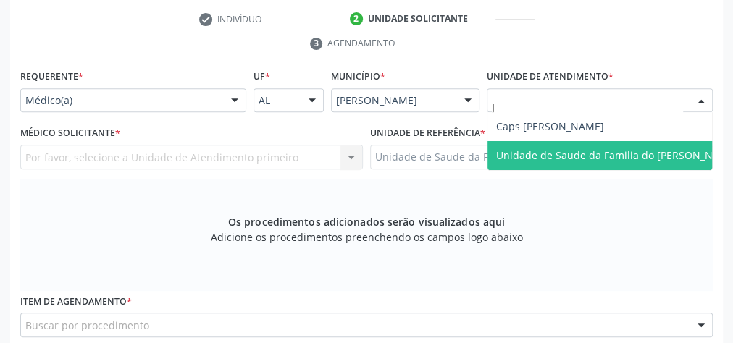
click at [514, 150] on span "Unidade de Saude da Familia do [PERSON_NAME]" at bounding box center [617, 155] width 242 height 14
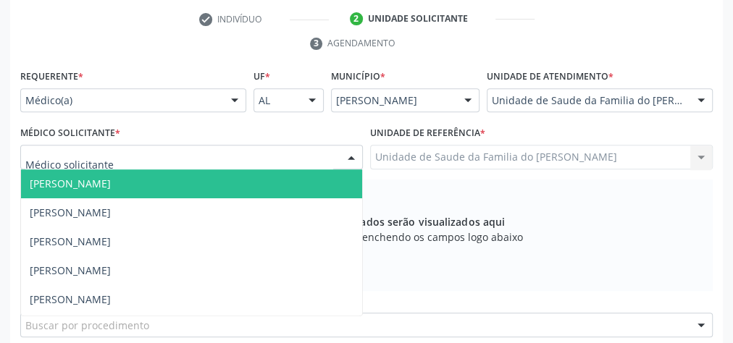
click at [348, 154] on div at bounding box center [351, 158] width 22 height 25
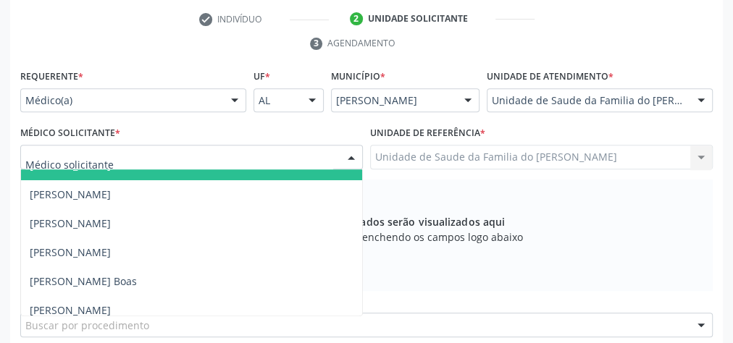
scroll to position [116, 0]
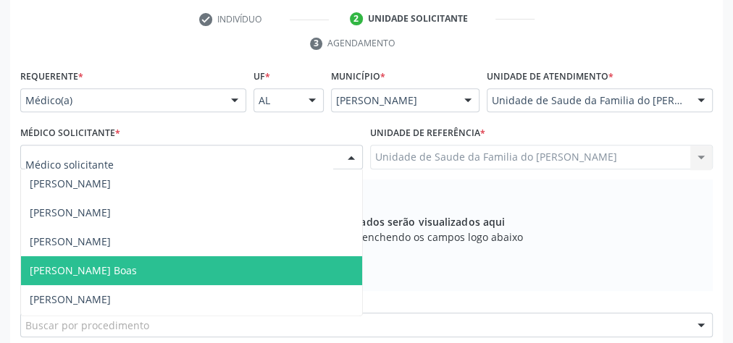
click at [238, 256] on span "[PERSON_NAME] Boas" at bounding box center [191, 270] width 341 height 29
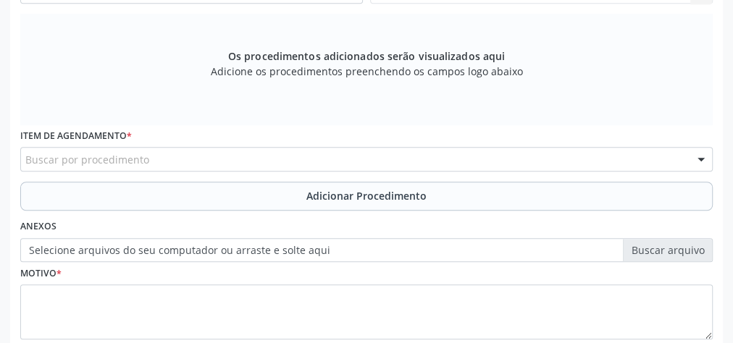
scroll to position [467, 0]
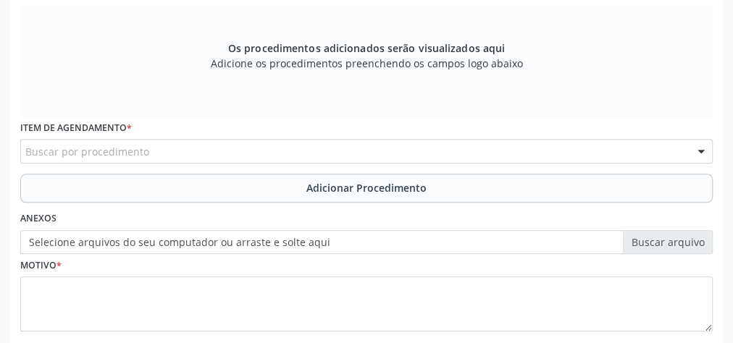
click at [238, 152] on div "Buscar por procedimento" at bounding box center [366, 151] width 693 height 25
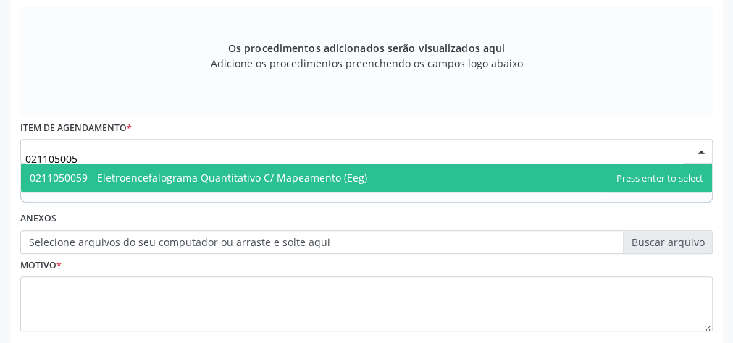
type input "0211050059"
click at [245, 175] on span "0211050059 - Eletroencefalograma Quantitativo C/ Mapeamento (Eeg)" at bounding box center [199, 178] width 338 height 14
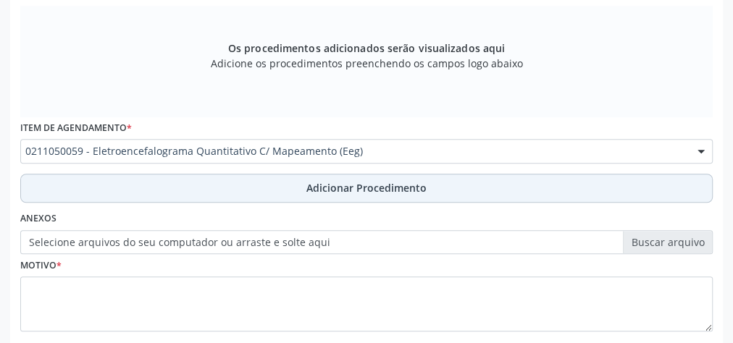
click at [243, 184] on button "Adicionar Procedimento" at bounding box center [366, 188] width 693 height 29
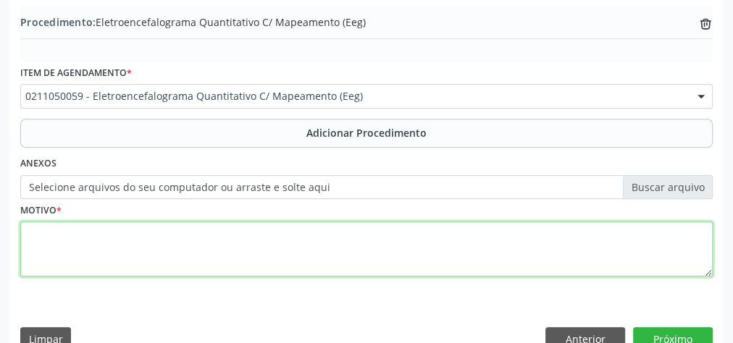
click at [220, 249] on textarea at bounding box center [366, 249] width 693 height 55
click at [67, 230] on textarea "AVALIACAO" at bounding box center [366, 249] width 693 height 55
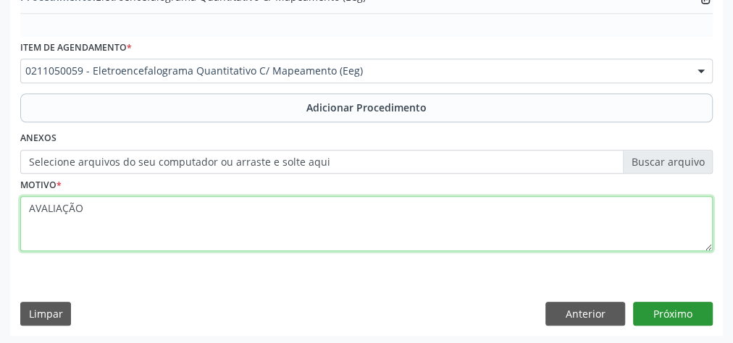
type textarea "AVALIAÇÃO"
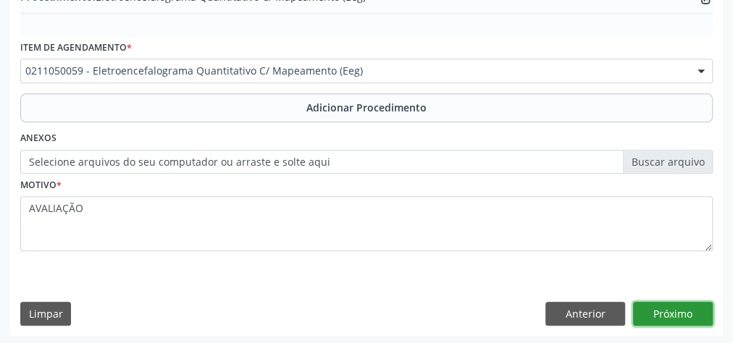
click at [682, 311] on button "Próximo" at bounding box center [673, 314] width 80 height 25
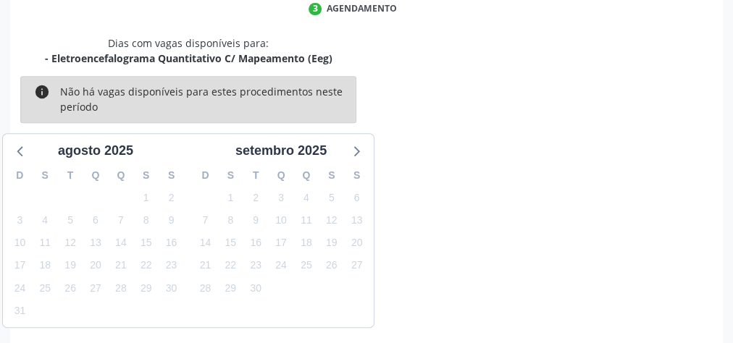
scroll to position [384, 0]
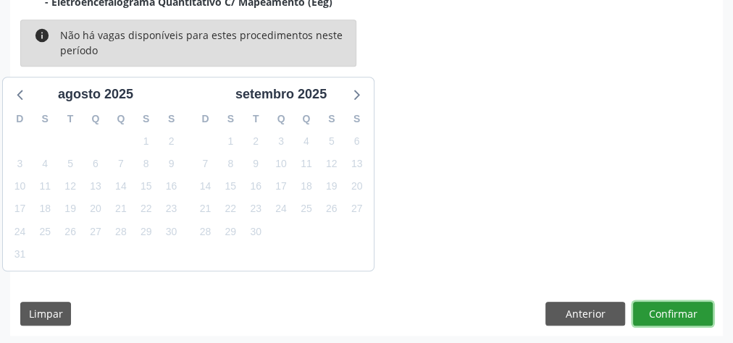
click at [680, 311] on button "Confirmar" at bounding box center [673, 314] width 80 height 25
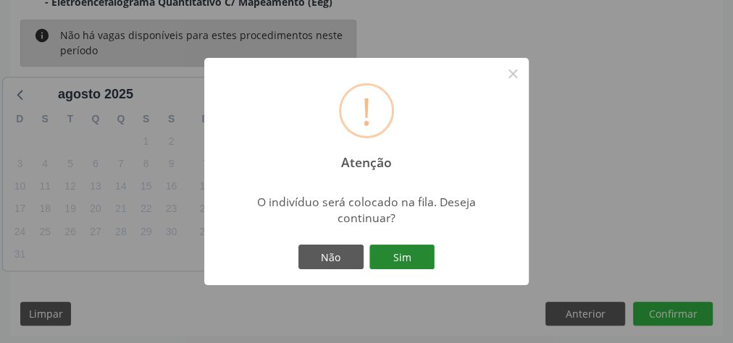
click at [398, 261] on button "Sim" at bounding box center [401, 257] width 65 height 25
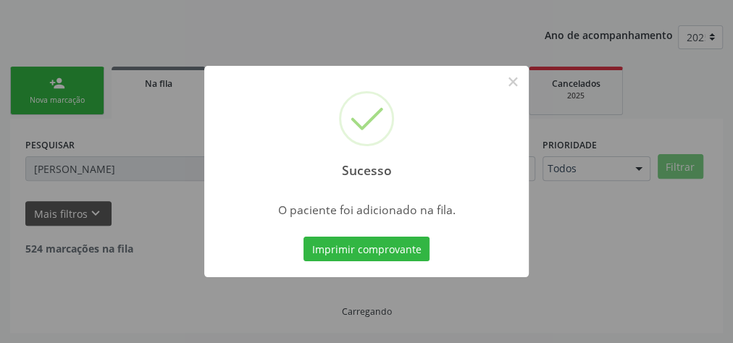
scroll to position [154, 0]
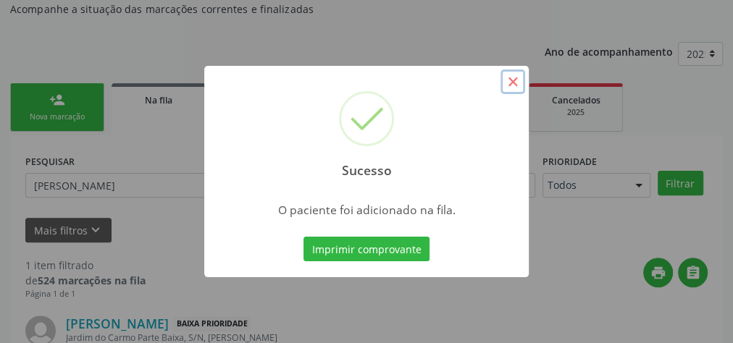
click at [519, 85] on button "×" at bounding box center [513, 82] width 25 height 25
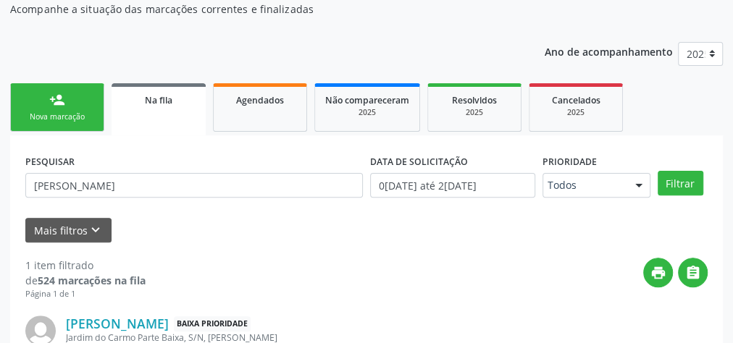
click at [44, 104] on link "person_add Nova marcação" at bounding box center [57, 107] width 94 height 49
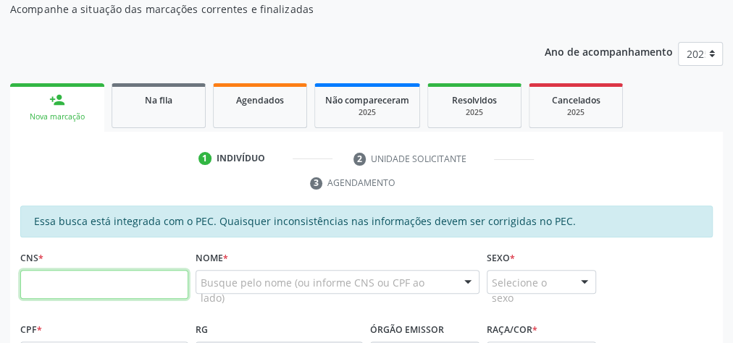
click at [97, 291] on input "text" at bounding box center [104, 284] width 168 height 29
type input "707 8016 9114 1512"
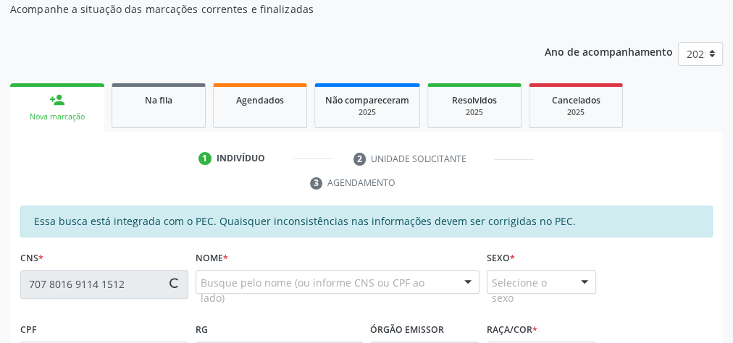
scroll to position [327, 0]
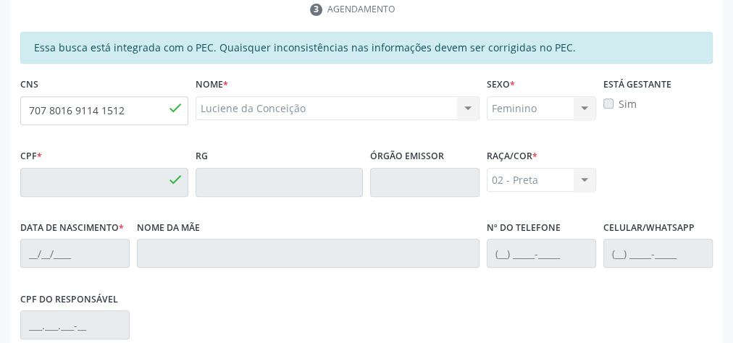
type input "058.740.474-41"
type input "17[DATE]"
type input "[PERSON_NAME]"
type input "[PHONE_NUMBER]"
type input "2"
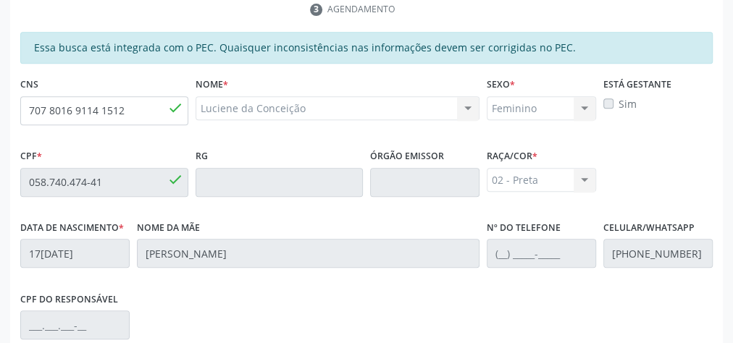
scroll to position [525, 0]
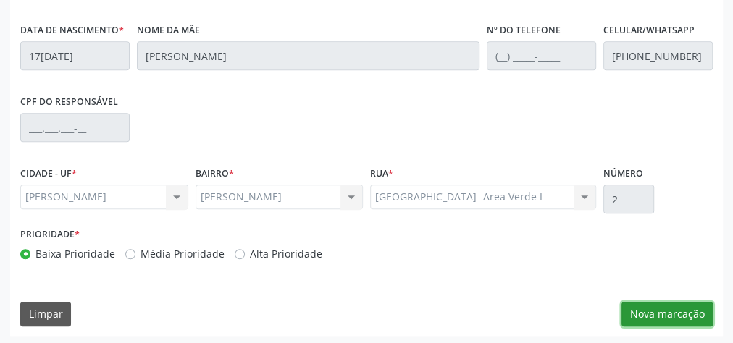
click at [667, 306] on button "Nova marcação" at bounding box center [667, 314] width 91 height 25
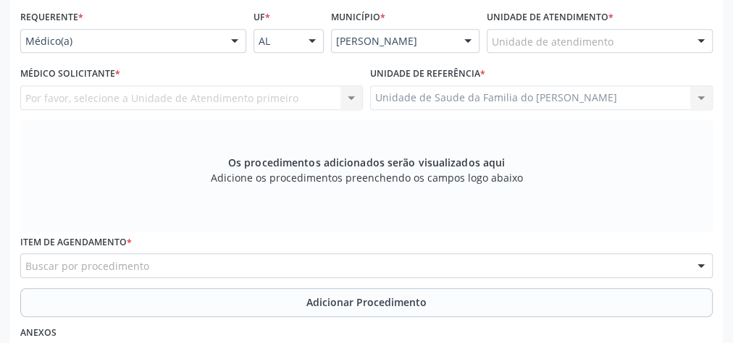
scroll to position [351, 0]
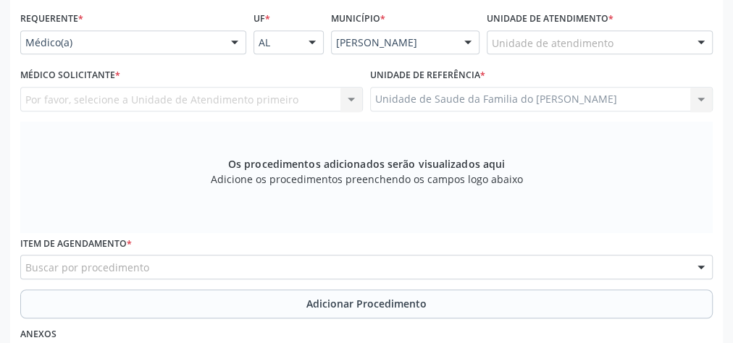
click at [225, 42] on div at bounding box center [235, 43] width 22 height 25
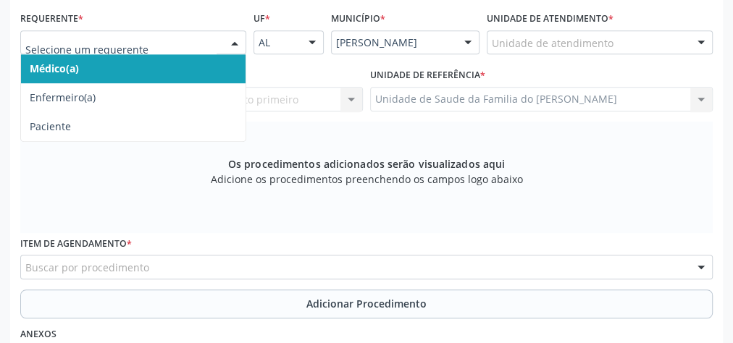
click at [184, 65] on span "Médico(a)" at bounding box center [133, 68] width 225 height 29
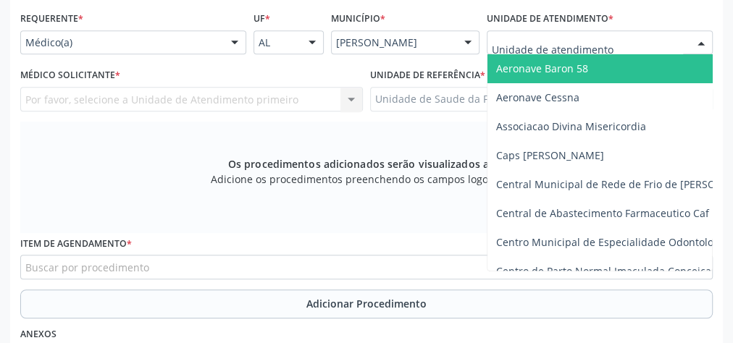
type input "J"
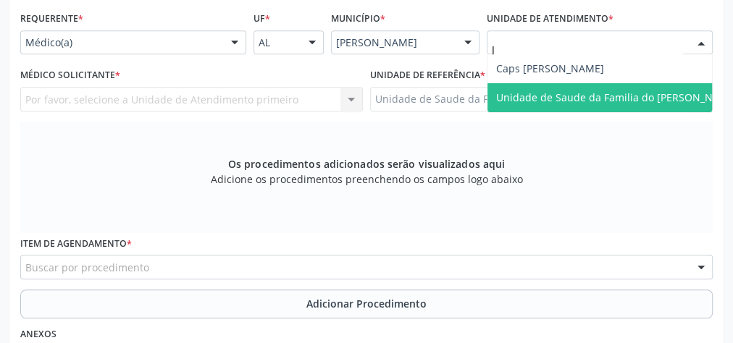
click at [580, 91] on span "Unidade de Saude da Familia do [PERSON_NAME]" at bounding box center [617, 98] width 242 height 14
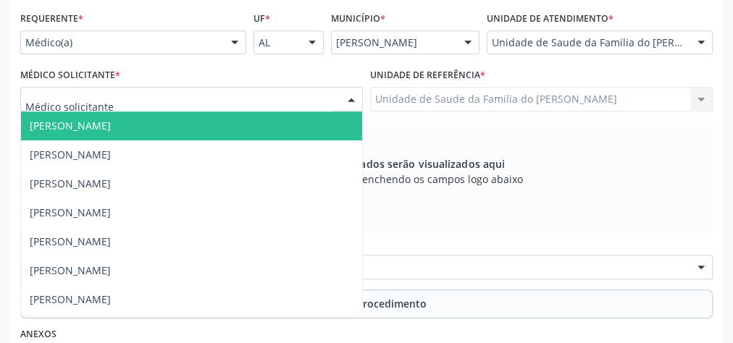
click at [351, 96] on div at bounding box center [351, 100] width 22 height 25
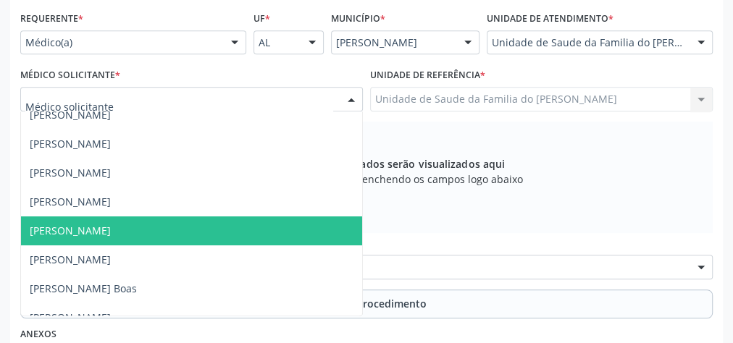
scroll to position [58, 0]
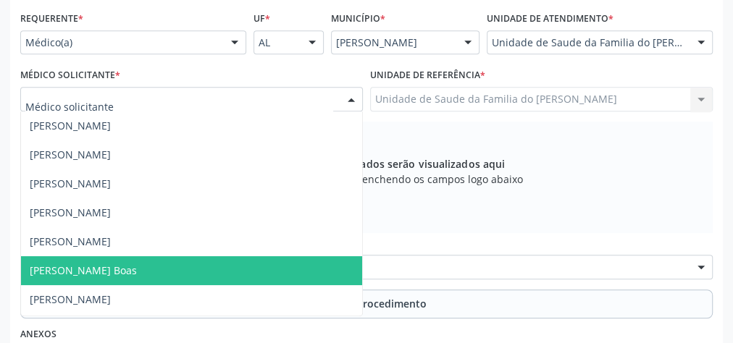
click at [228, 262] on span "[PERSON_NAME] Boas" at bounding box center [191, 270] width 341 height 29
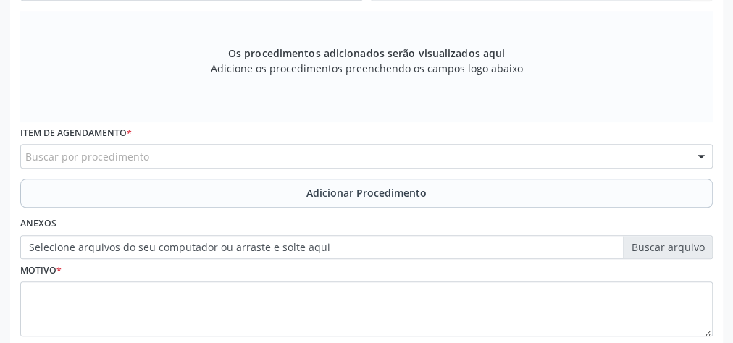
scroll to position [467, 0]
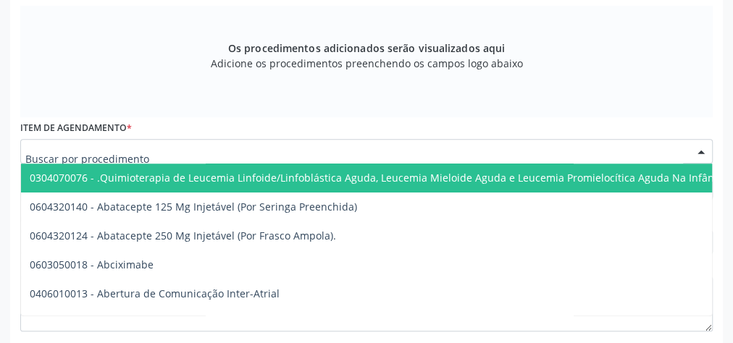
click at [249, 152] on div at bounding box center [366, 151] width 693 height 25
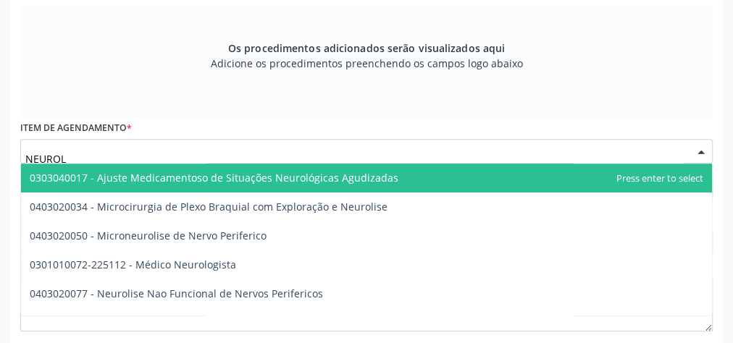
type input "NEUROLO"
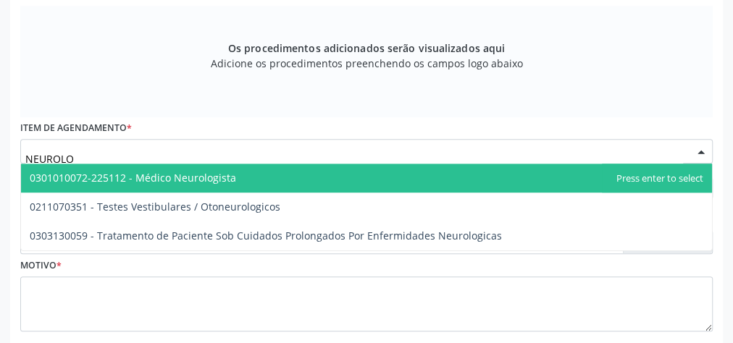
click at [253, 182] on span "0301010072-225112 - Médico Neurologista" at bounding box center [366, 178] width 691 height 29
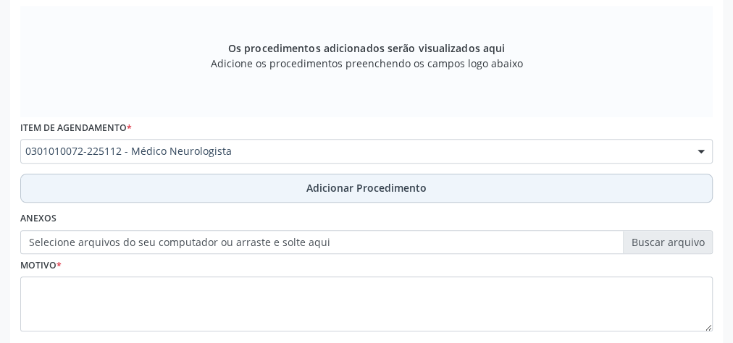
click at [253, 183] on button "Adicionar Procedimento" at bounding box center [366, 188] width 693 height 29
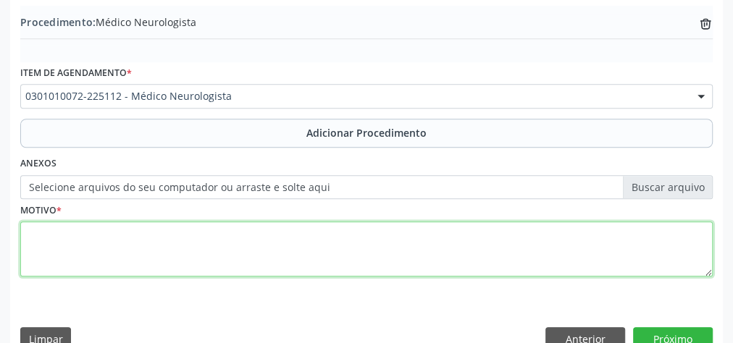
click at [243, 248] on textarea at bounding box center [366, 249] width 693 height 55
click at [47, 233] on textarea "AVALIACAO" at bounding box center [366, 249] width 693 height 55
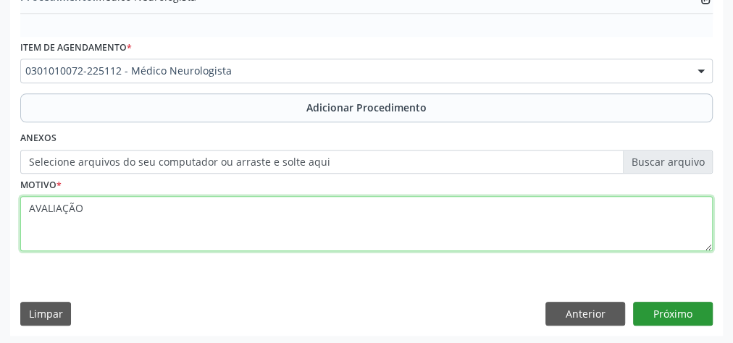
type textarea "AVALIAÇÃO"
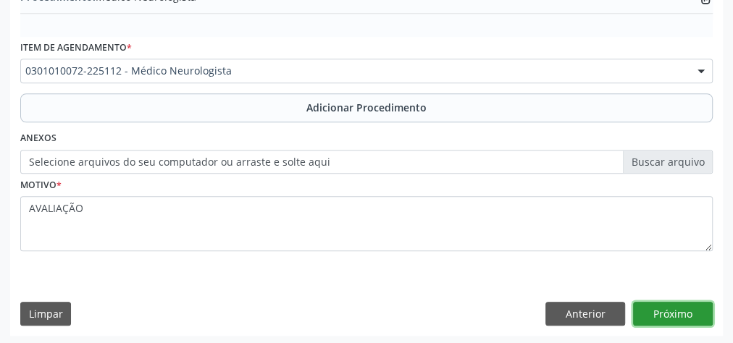
click at [679, 315] on button "Próximo" at bounding box center [673, 314] width 80 height 25
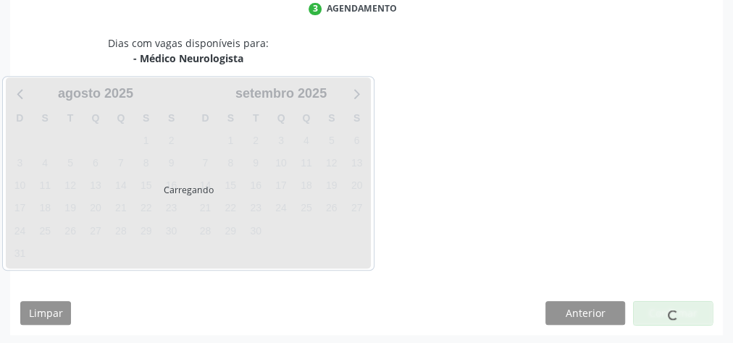
scroll to position [384, 0]
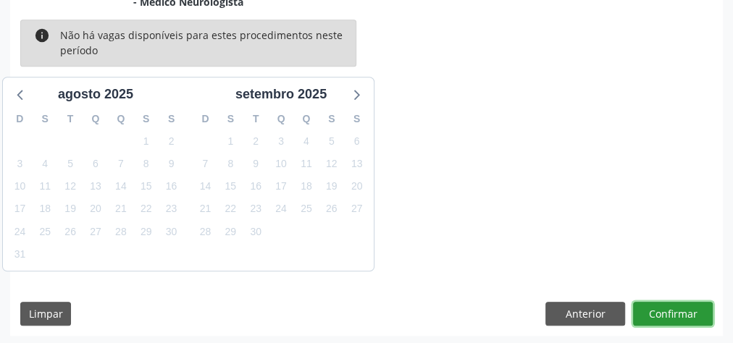
click at [670, 313] on button "Confirmar" at bounding box center [673, 314] width 80 height 25
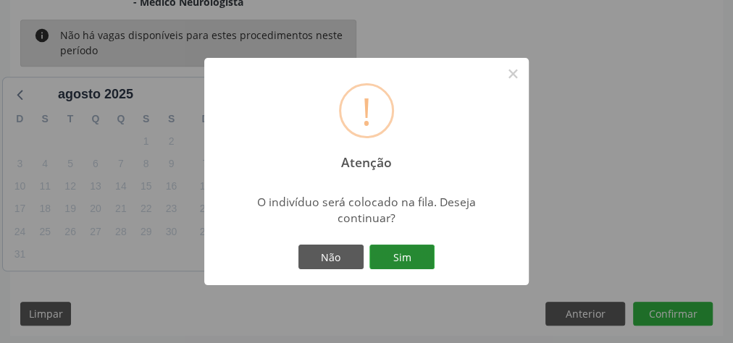
click at [406, 264] on button "Sim" at bounding box center [401, 257] width 65 height 25
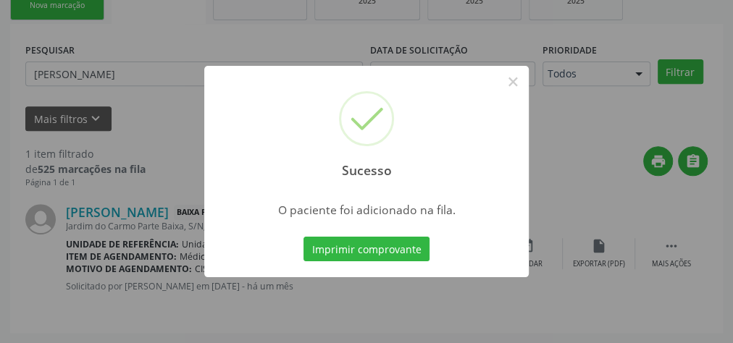
scroll to position [154, 0]
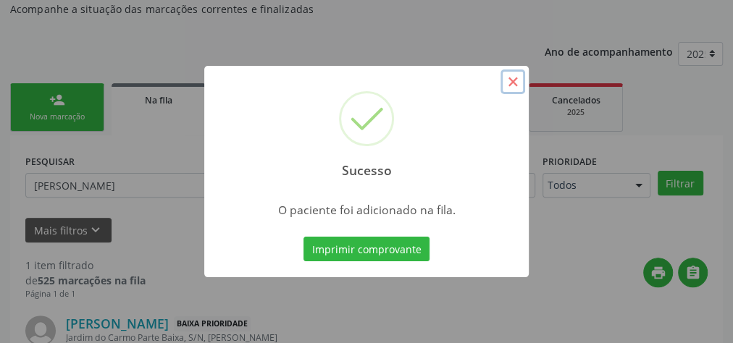
click at [506, 83] on button "×" at bounding box center [513, 82] width 25 height 25
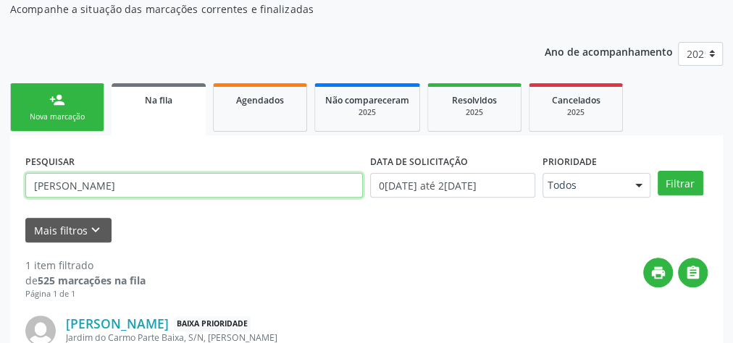
drag, startPoint x: 162, startPoint y: 183, endPoint x: 16, endPoint y: 186, distance: 146.4
click at [16, 186] on div "PESQUISAR [PERSON_NAME] DATA DE SOLICITAÇÃO [DATE] até [DATE] Prioridade Todos …" at bounding box center [366, 289] width 713 height 309
paste input "[PERSON_NAME]"
type input "[PERSON_NAME]"
click at [658, 171] on button "Filtrar" at bounding box center [681, 183] width 46 height 25
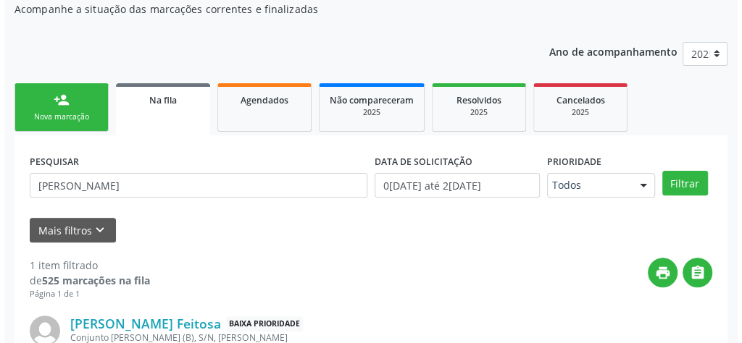
scroll to position [264, 0]
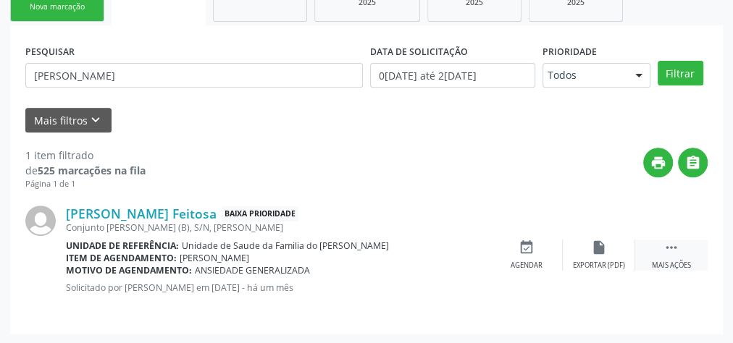
click at [669, 248] on icon "" at bounding box center [672, 248] width 16 height 16
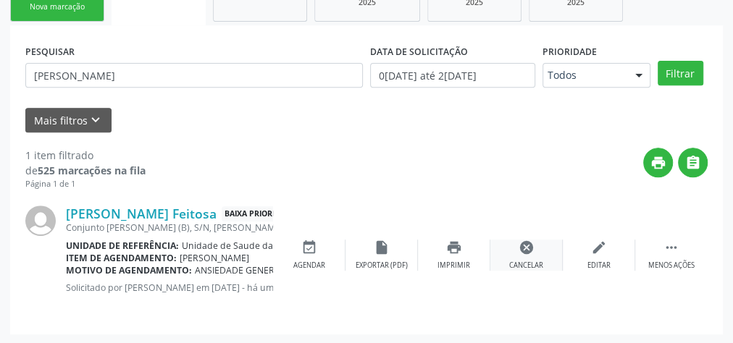
click at [516, 262] on div "Cancelar" at bounding box center [526, 266] width 34 height 10
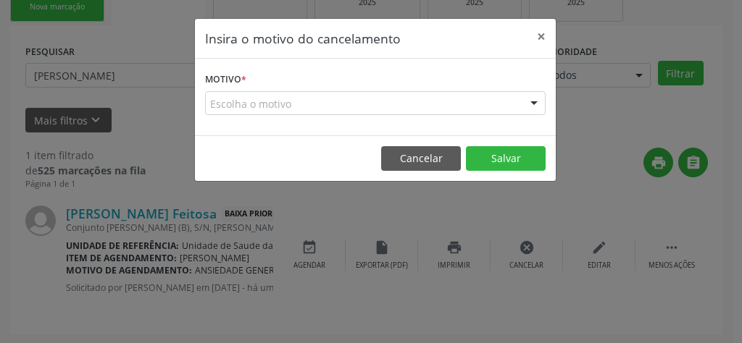
click at [533, 95] on div at bounding box center [534, 104] width 22 height 25
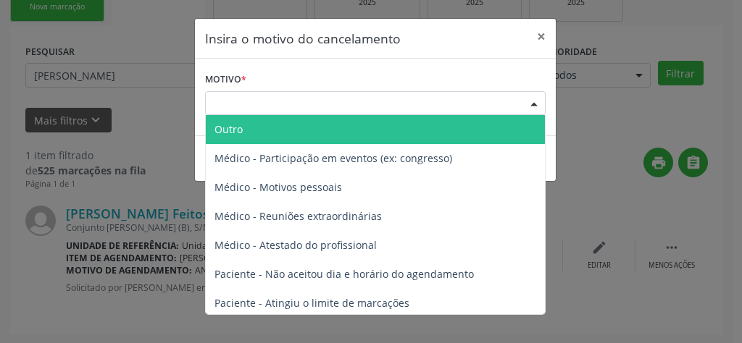
click at [339, 138] on span "Outro" at bounding box center [375, 129] width 339 height 29
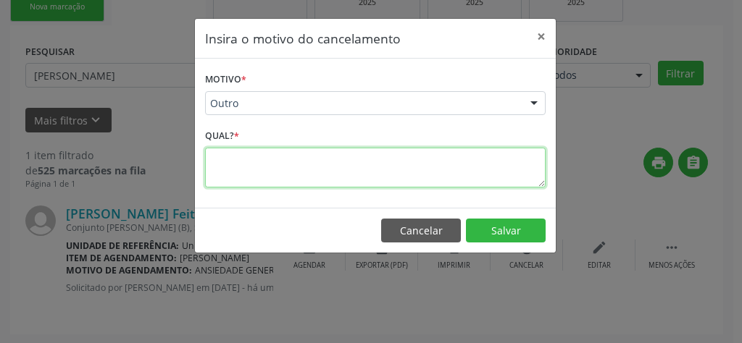
click at [324, 163] on textarea at bounding box center [375, 168] width 340 height 40
type textarea "RESOLVIDO"
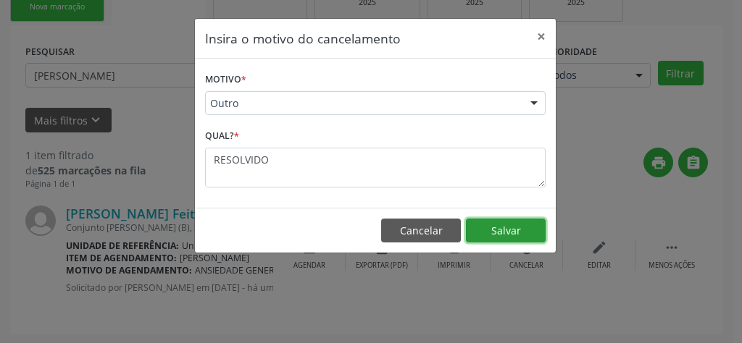
click at [493, 225] on button "Salvar" at bounding box center [506, 231] width 80 height 25
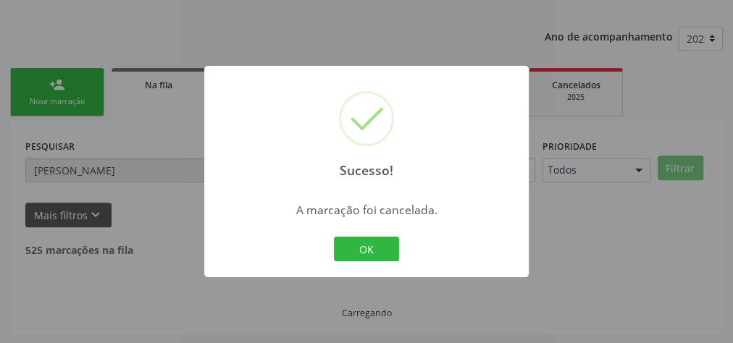
scroll to position [122, 0]
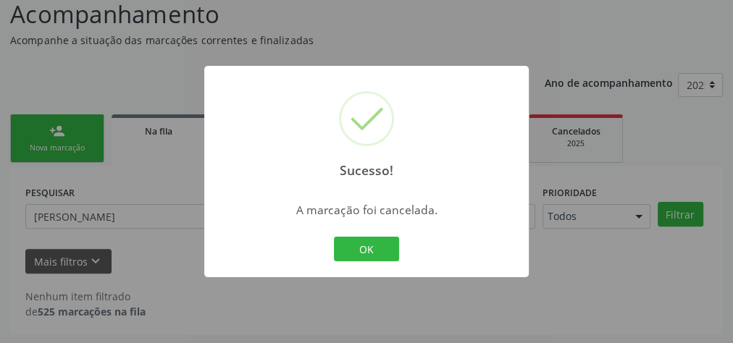
click at [537, 22] on div "Sucesso! × A marcação foi cancelada. OK Cancel" at bounding box center [366, 171] width 733 height 343
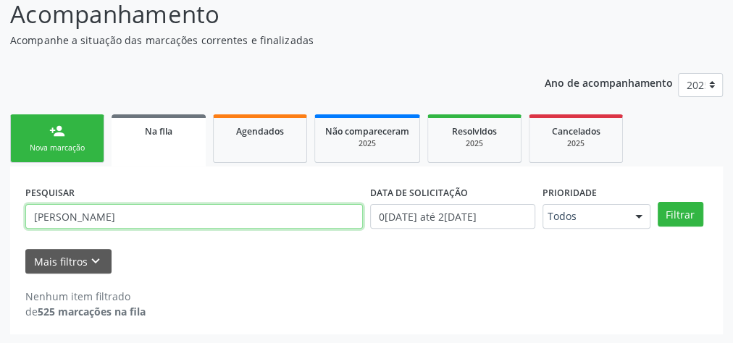
drag, startPoint x: 209, startPoint y: 217, endPoint x: 0, endPoint y: 213, distance: 209.4
click at [0, 213] on div "Acompanhamento Acompanhe a situação das marcações correntes e finalizadas Relat…" at bounding box center [366, 161] width 733 height 367
